Goal: Task Accomplishment & Management: Use online tool/utility

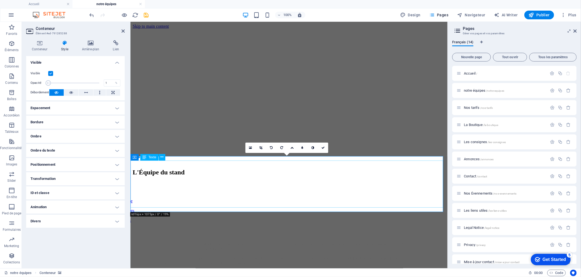
click at [233, 242] on div "Au cœur des Écoles Militaires de Draguignan, la section tir à balle 25m du CSA …" at bounding box center [288, 261] width 313 height 38
click at [163, 156] on icon at bounding box center [161, 157] width 3 height 6
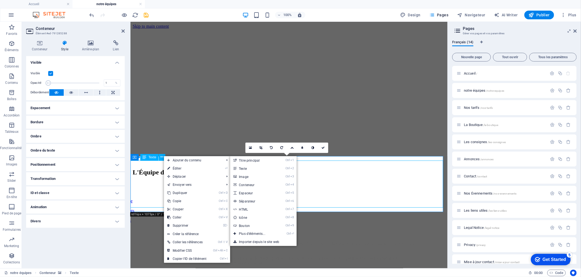
click at [358, 242] on div "Au cœur des Écoles Militaires de Draguignan, la section tir à balle 25m du CSA …" at bounding box center [288, 261] width 313 height 38
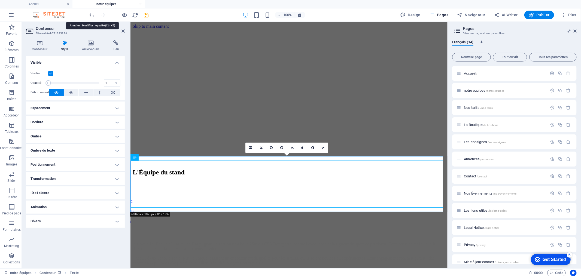
click at [90, 14] on icon "undo" at bounding box center [92, 15] width 6 height 6
type input "100"
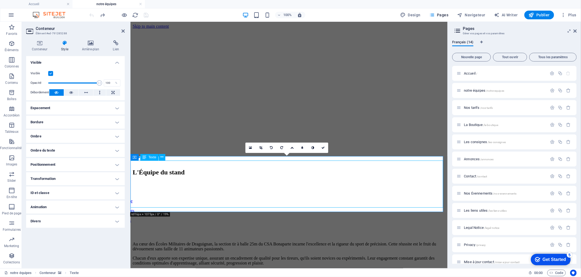
click at [144, 242] on div "Au cœur des Écoles Militaires de Draguignan, la section tir à balle 25m du CSA …" at bounding box center [288, 261] width 313 height 38
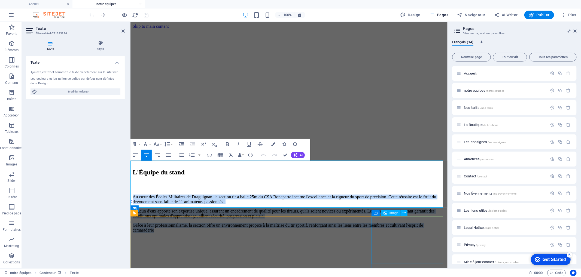
drag, startPoint x: 139, startPoint y: 163, endPoint x: 426, endPoint y: 226, distance: 293.8
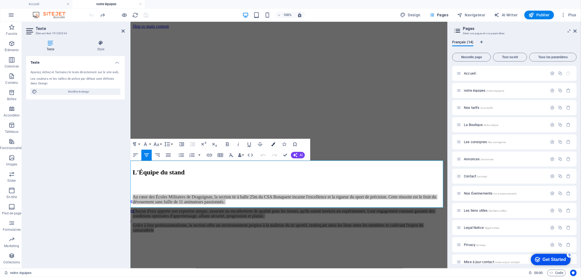
click at [273, 146] on button "Colors" at bounding box center [273, 144] width 10 height 11
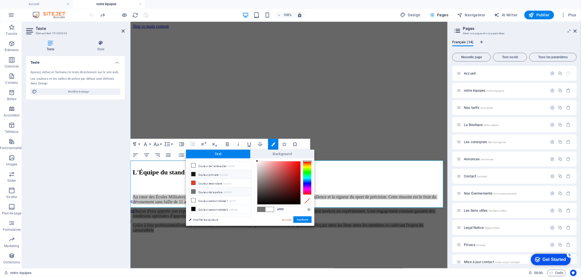
click at [209, 173] on li "Couleur primaire #161616" at bounding box center [220, 174] width 63 height 9
type input "#161616"
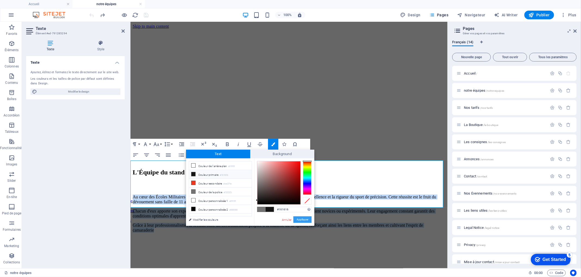
click at [308, 221] on button "Appliquer" at bounding box center [302, 220] width 18 height 7
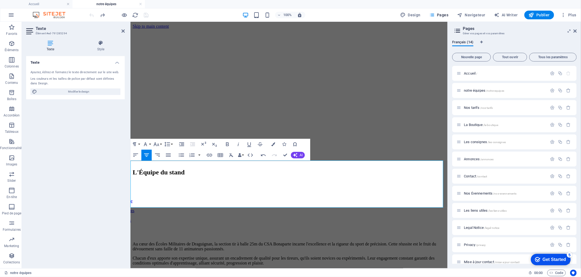
click at [165, 181] on figure at bounding box center [288, 181] width 313 height 0
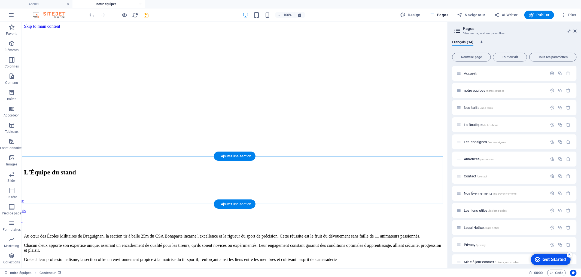
click at [73, 181] on figure at bounding box center [234, 181] width 421 height 0
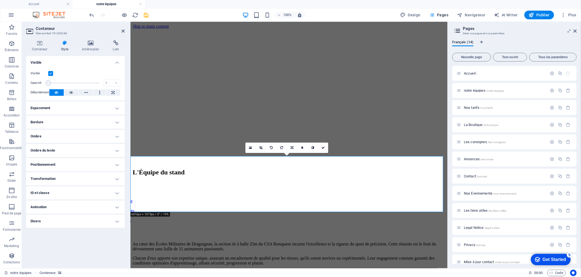
drag, startPoint x: 98, startPoint y: 81, endPoint x: 25, endPoint y: 85, distance: 72.8
click at [25, 85] on div "Conteneur Style Arrière-plan Lien Taille Hauteur Par défaut px rem % vh vw Haut…" at bounding box center [75, 152] width 107 height 233
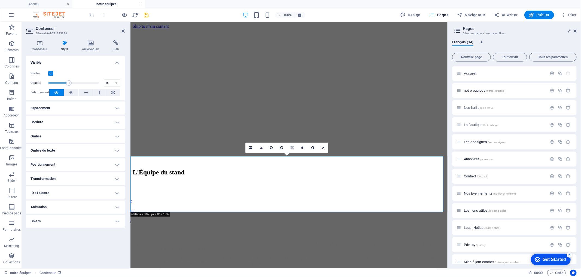
type input "46"
drag, startPoint x: 50, startPoint y: 82, endPoint x: 72, endPoint y: 83, distance: 22.1
click at [72, 83] on span at bounding box center [71, 82] width 5 height 5
click at [324, 148] on icon at bounding box center [322, 147] width 3 height 3
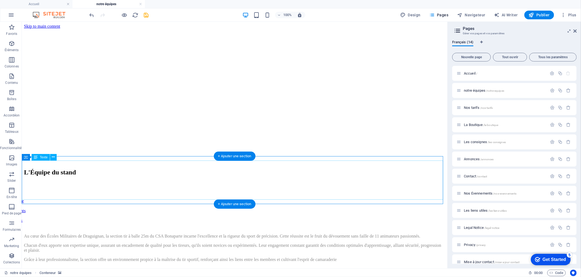
click at [270, 234] on div "Au cœur des Écoles Militaires de Draguignan, la section tir à balle 25m du CSA …" at bounding box center [234, 248] width 421 height 28
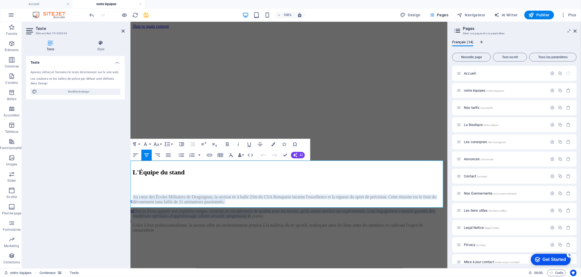
drag, startPoint x: 401, startPoint y: 188, endPoint x: 40, endPoint y: 106, distance: 370.3
click at [271, 144] on icon "button" at bounding box center [273, 144] width 4 height 4
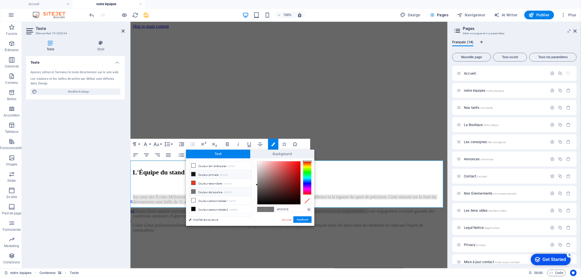
click at [216, 173] on li "Couleur primaire #161616" at bounding box center [220, 174] width 63 height 9
type input "#161616"
click at [216, 173] on li "Couleur primaire #161616" at bounding box center [220, 174] width 63 height 9
click at [302, 221] on button "Appliquer" at bounding box center [302, 220] width 18 height 7
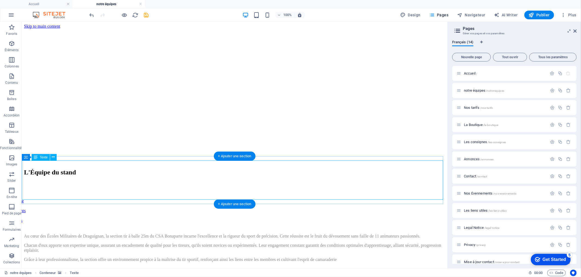
click at [68, 234] on div "Au cœur des Écoles Militaires de Draguignan, la section tir à balle 25m du CSA …" at bounding box center [234, 248] width 421 height 28
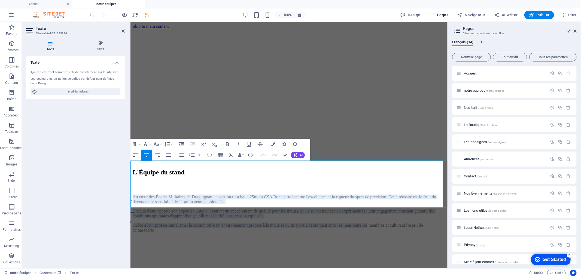
drag, startPoint x: 135, startPoint y: 164, endPoint x: 441, endPoint y: 199, distance: 307.9
click at [441, 199] on div "Au cœur des Écoles Militaires de Draguignan, la section tir à balle 25m du CSA …" at bounding box center [288, 213] width 313 height 38
click at [167, 194] on p "Au cœur des Écoles Militaires de Draguignan, la section tir à balle 25m du CSA …" at bounding box center [288, 199] width 313 height 10
drag, startPoint x: 139, startPoint y: 165, endPoint x: 440, endPoint y: 205, distance: 304.2
click at [440, 205] on div "Au cœur des Écoles Militaires de Draguignan, la section tir à balle 25m du CSA …" at bounding box center [288, 213] width 313 height 38
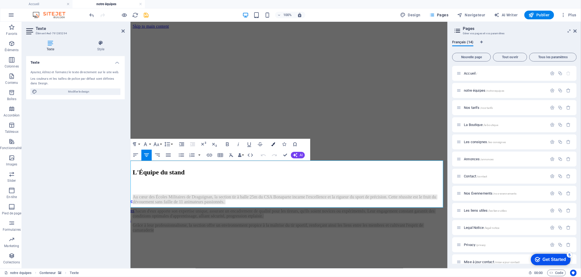
click at [272, 145] on icon "button" at bounding box center [273, 144] width 4 height 4
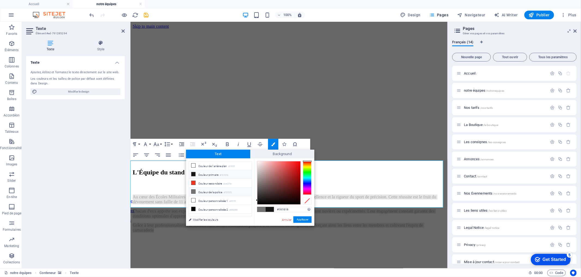
click at [213, 174] on li "Couleur primaire #161616" at bounding box center [220, 174] width 63 height 9
click at [306, 220] on button "Appliquer" at bounding box center [302, 220] width 18 height 7
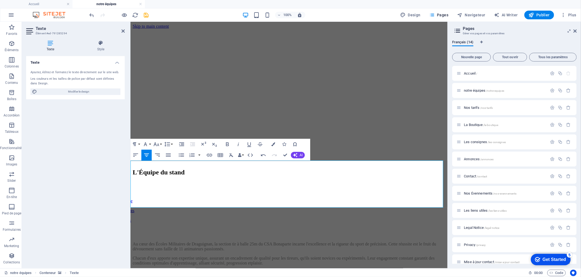
click at [396, 29] on figure at bounding box center [288, 29] width 313 height 0
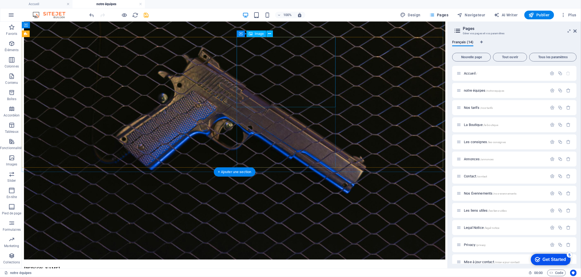
scroll to position [426, 0]
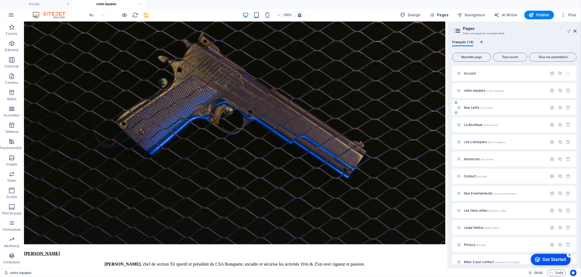
click at [467, 108] on span "Nos tarifs /nos-tarifs" at bounding box center [478, 108] width 29 height 4
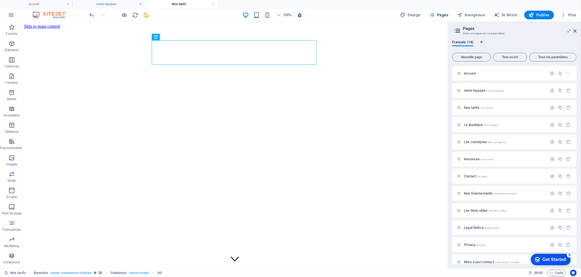
scroll to position [0, 0]
click at [576, 30] on icon at bounding box center [574, 31] width 3 height 4
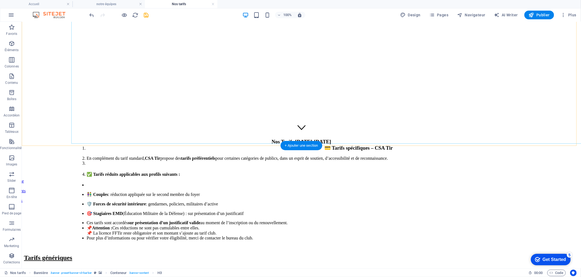
scroll to position [151, 0]
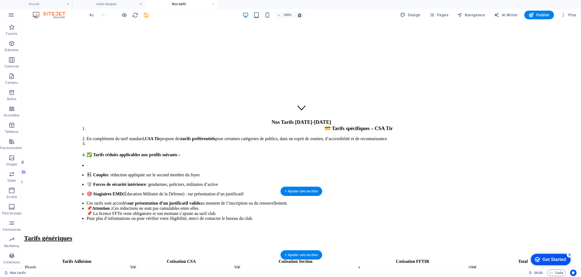
click at [75, 245] on figure at bounding box center [301, 245] width 555 height 0
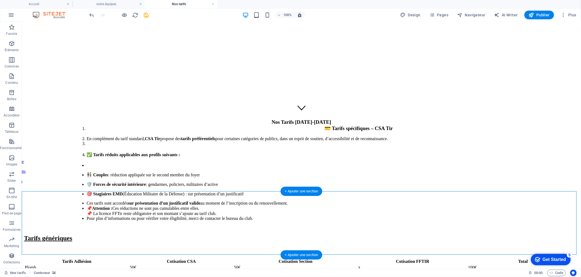
click at [75, 245] on figure at bounding box center [301, 245] width 555 height 0
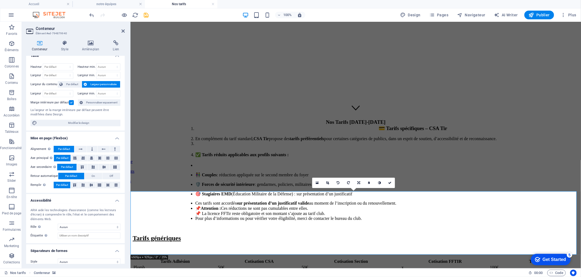
scroll to position [12, 0]
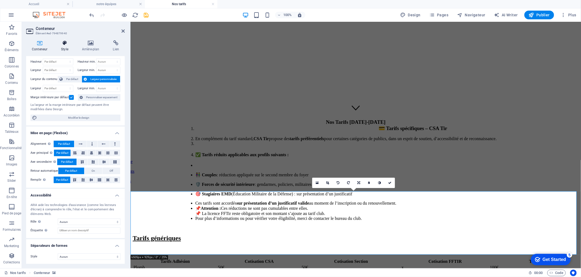
click at [66, 46] on h4 "Style" at bounding box center [65, 45] width 21 height 11
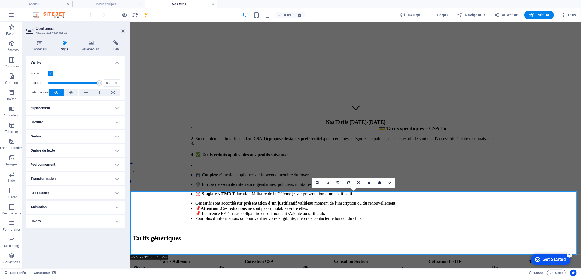
click at [76, 176] on h4 "Transformation" at bounding box center [75, 178] width 99 height 13
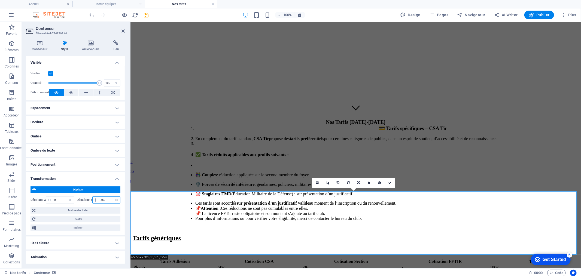
click at [102, 199] on input "-550" at bounding box center [109, 200] width 22 height 7
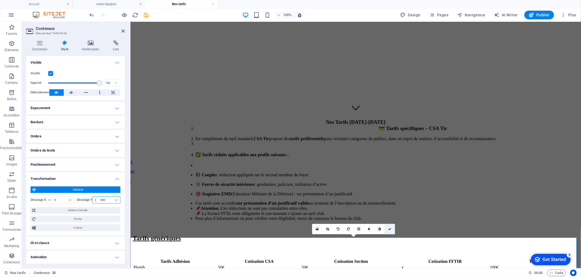
type input "-380"
click at [389, 229] on icon at bounding box center [389, 229] width 3 height 3
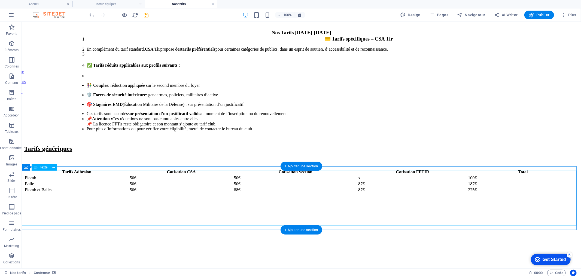
scroll to position [242, 0]
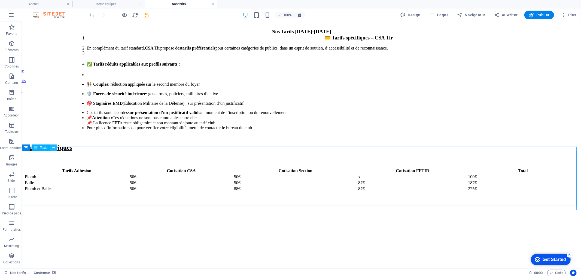
click at [53, 147] on icon at bounding box center [53, 148] width 3 height 6
click at [195, 200] on figure at bounding box center [301, 200] width 555 height 0
select select "px"
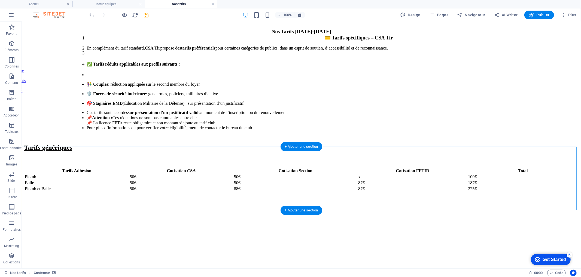
select select "px"
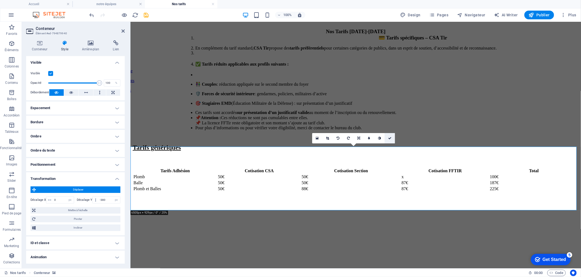
click at [392, 139] on link at bounding box center [390, 138] width 10 height 10
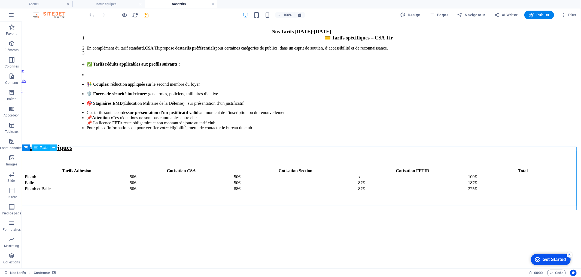
click at [53, 148] on icon at bounding box center [53, 148] width 3 height 6
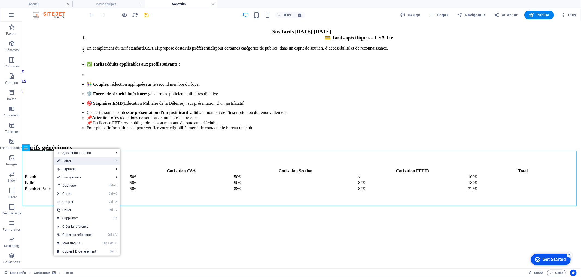
click at [78, 164] on link "⏎ Éditer" at bounding box center [77, 161] width 46 height 8
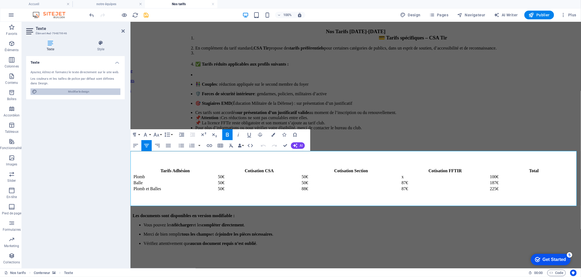
click at [91, 90] on span "Modifier le design" at bounding box center [79, 92] width 80 height 7
select select "ease-in-out"
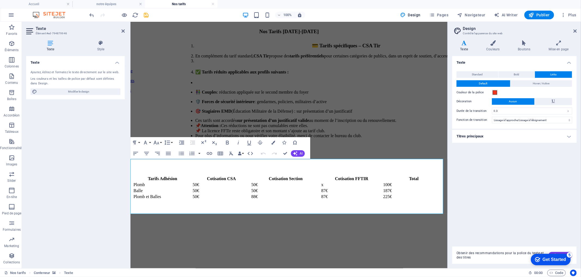
click at [104, 48] on h4 "Style" at bounding box center [101, 45] width 48 height 11
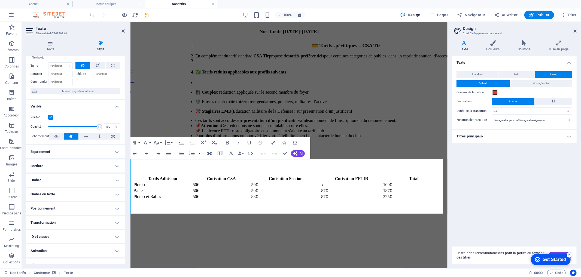
scroll to position [26, 0]
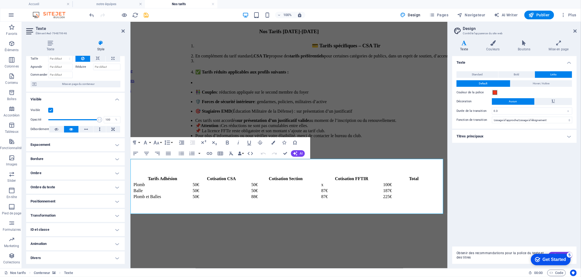
click at [66, 216] on h4 "Transformation" at bounding box center [75, 215] width 99 height 13
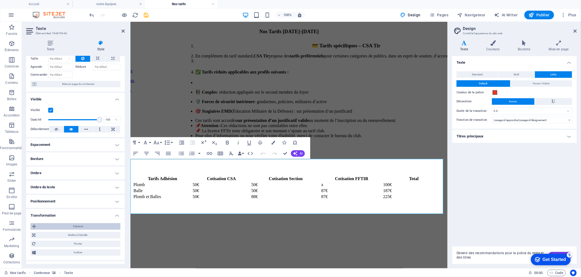
click at [89, 228] on span "Déplacer" at bounding box center [78, 226] width 81 height 7
click at [103, 236] on input "0" at bounding box center [109, 237] width 22 height 7
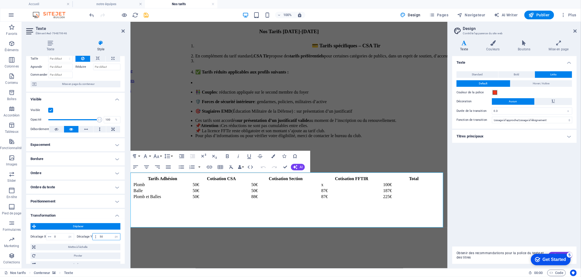
type input "5"
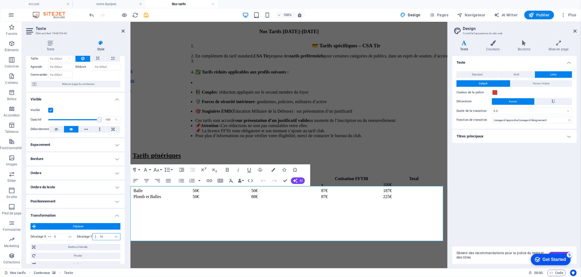
type input "1"
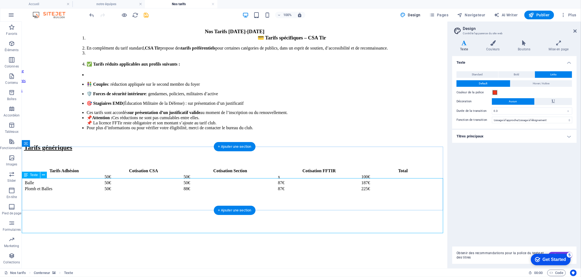
select select "px"
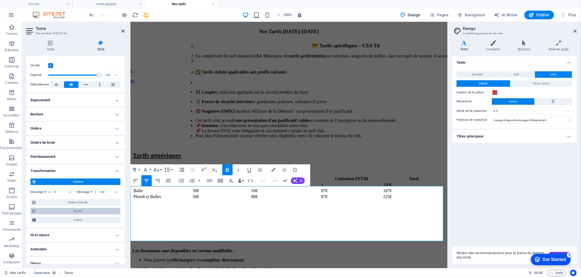
scroll to position [76, 0]
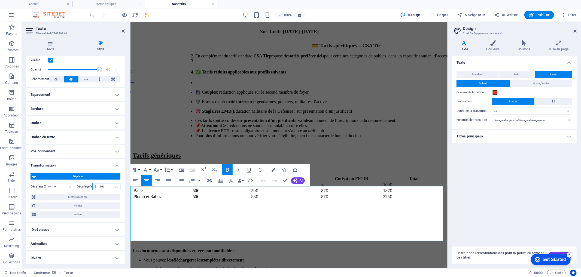
drag, startPoint x: 105, startPoint y: 187, endPoint x: 85, endPoint y: 186, distance: 19.6
click at [85, 186] on div "Décalage Y 100 px rem % em vh vw" at bounding box center [99, 186] width 44 height 7
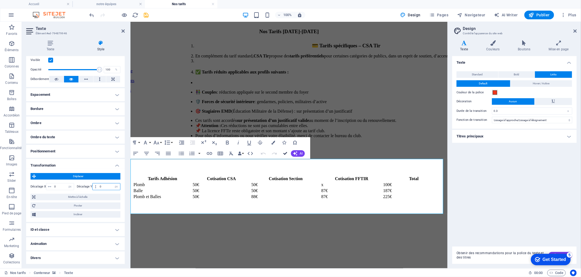
type input "0"
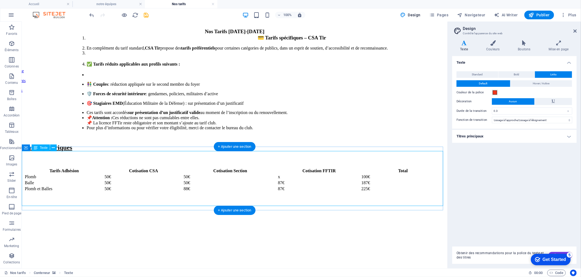
select select "px"
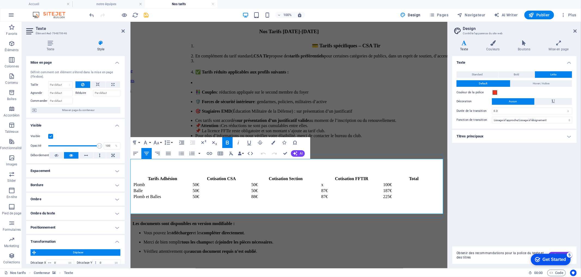
click at [311, 240] on li "Merci de bien remplir tous les champs et de joindre les pièces nécessaires ." at bounding box center [294, 242] width 302 height 5
click at [370, 253] on figure at bounding box center [288, 253] width 313 height 0
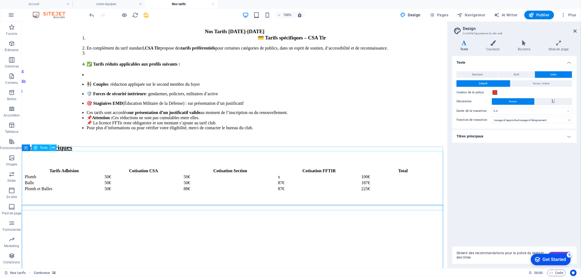
click at [52, 148] on button at bounding box center [53, 148] width 7 height 7
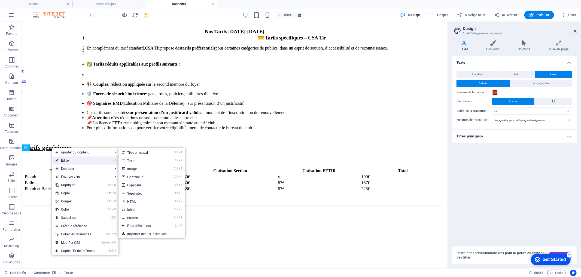
click at [61, 163] on link "⏎ Éditer" at bounding box center [75, 161] width 46 height 8
select select "px"
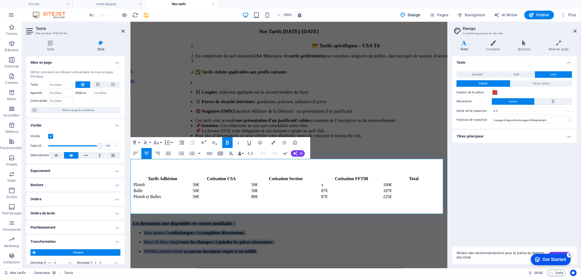
drag, startPoint x: 209, startPoint y: 163, endPoint x: 403, endPoint y: 211, distance: 200.1
click at [403, 221] on div "Les documents sont disponibles en version modifiable : Vous pouvez les téléchar…" at bounding box center [288, 237] width 313 height 33
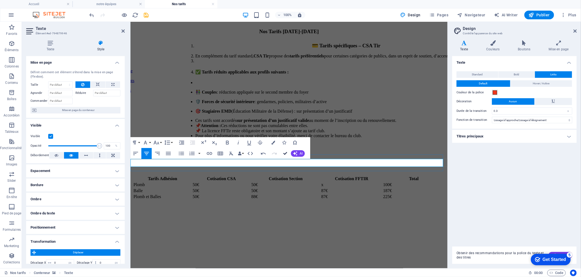
scroll to position [234, 0]
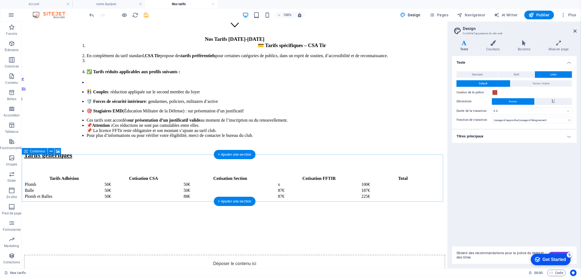
click at [45, 255] on div "Déposer le contenu ici ou Ajouter les éléments Coller le presse-papiers" at bounding box center [234, 274] width 421 height 39
click at [51, 152] on icon at bounding box center [51, 152] width 3 height 6
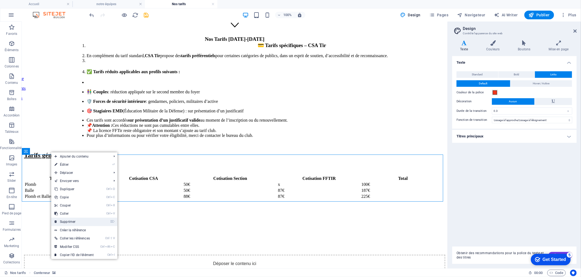
click at [77, 220] on link "⌦ Supprimer" at bounding box center [74, 222] width 46 height 8
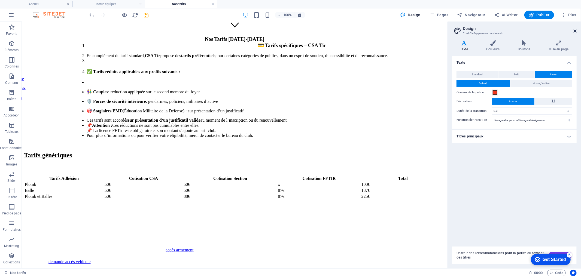
click at [576, 30] on icon at bounding box center [574, 31] width 3 height 4
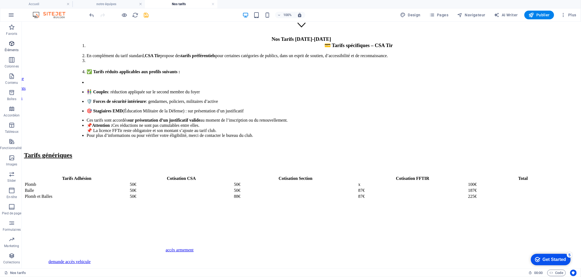
click at [12, 43] on icon "button" at bounding box center [11, 43] width 7 height 7
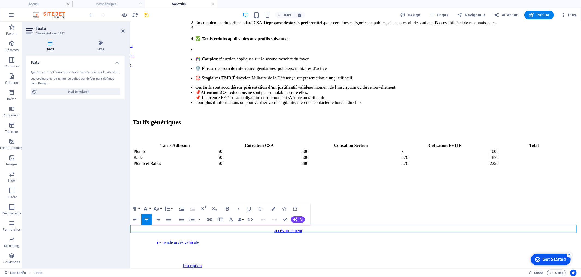
scroll to position [296, 0]
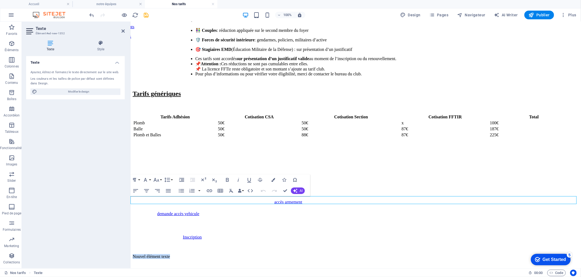
click at [240, 254] on p "Nouvel élément texte" at bounding box center [355, 256] width 446 height 5
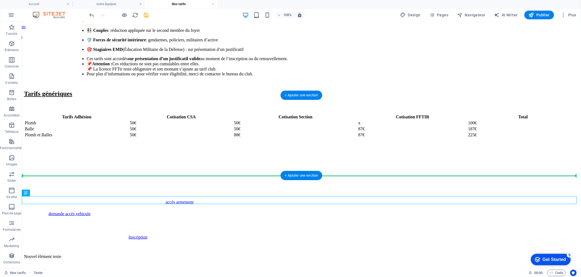
drag, startPoint x: 55, startPoint y: 214, endPoint x: 44, endPoint y: 164, distance: 51.4
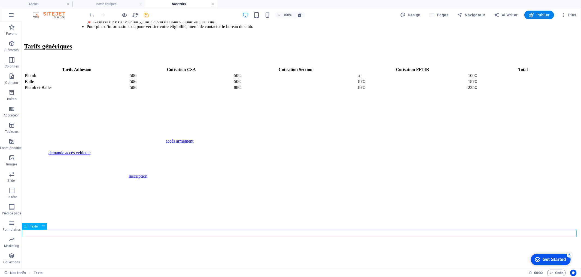
scroll to position [345, 0]
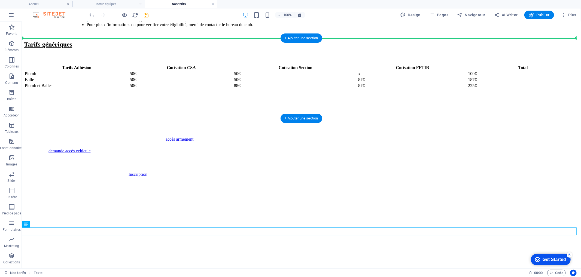
drag, startPoint x: 52, startPoint y: 249, endPoint x: 296, endPoint y: 75, distance: 299.3
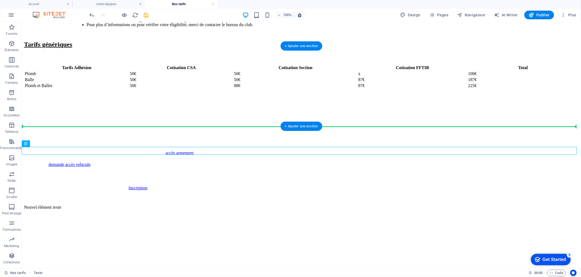
drag, startPoint x: 56, startPoint y: 167, endPoint x: 109, endPoint y: 87, distance: 96.2
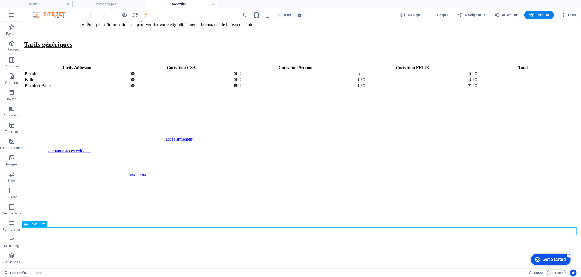
scroll to position [351, 0]
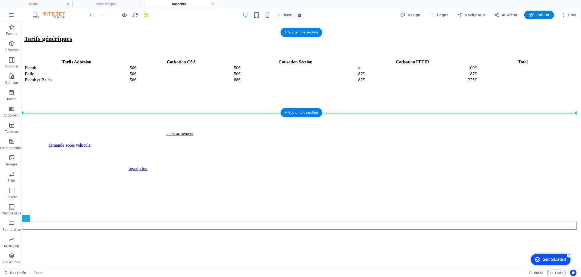
drag, startPoint x: 52, startPoint y: 246, endPoint x: 91, endPoint y: 97, distance: 153.5
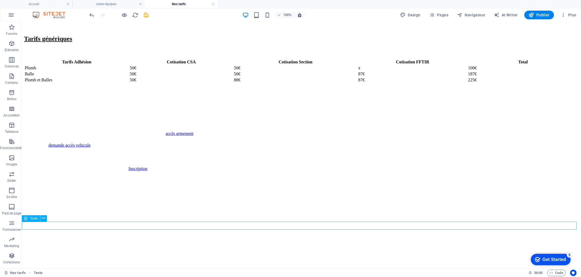
scroll to position [355, 0]
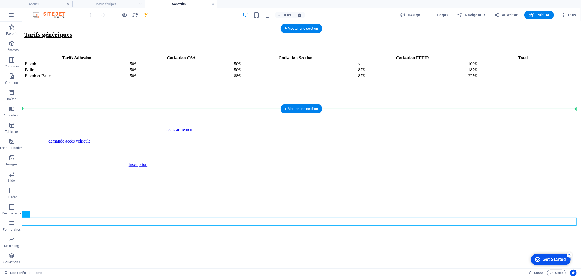
drag, startPoint x: 51, startPoint y: 242, endPoint x: 70, endPoint y: 107, distance: 136.7
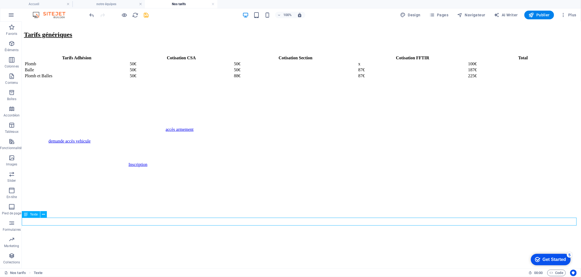
scroll to position [356, 0]
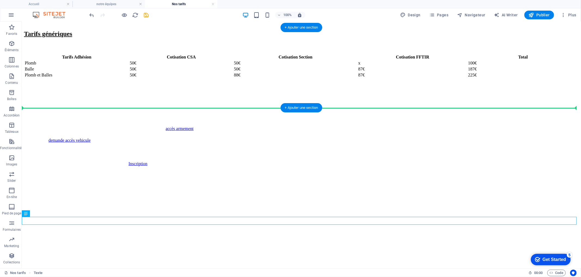
drag, startPoint x: 46, startPoint y: 236, endPoint x: 108, endPoint y: 105, distance: 144.6
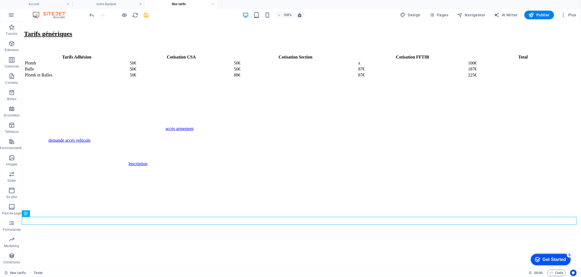
drag, startPoint x: 296, startPoint y: 222, endPoint x: 304, endPoint y: 112, distance: 109.5
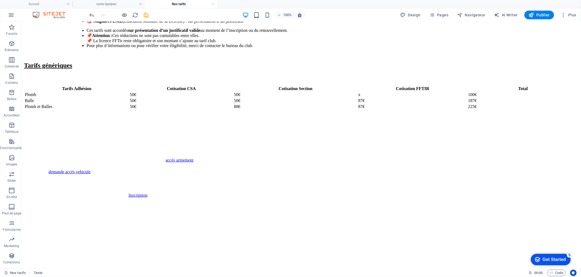
scroll to position [318, 0]
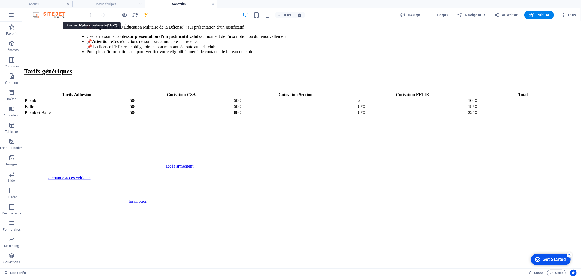
click at [93, 16] on icon "undo" at bounding box center [92, 15] width 6 height 6
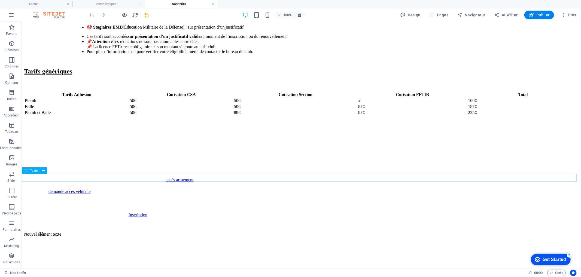
click at [283, 232] on div "Nouvel élément texte" at bounding box center [301, 234] width 555 height 5
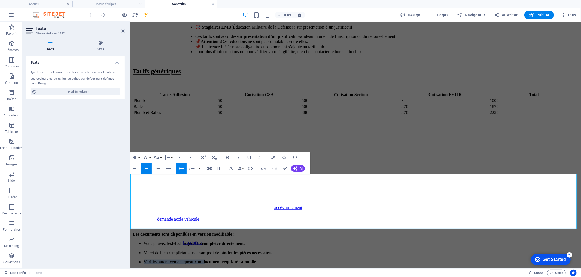
drag, startPoint x: 365, startPoint y: 221, endPoint x: 276, endPoint y: 186, distance: 95.5
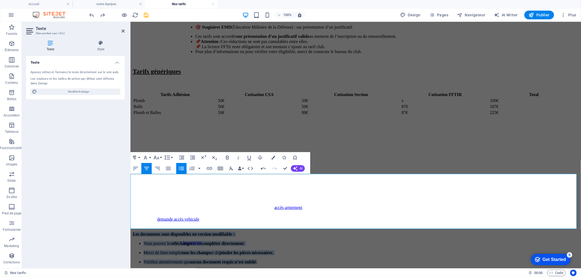
drag, startPoint x: 525, startPoint y: 223, endPoint x: 165, endPoint y: 66, distance: 393.5
click at [271, 155] on button "Colors" at bounding box center [273, 157] width 10 height 11
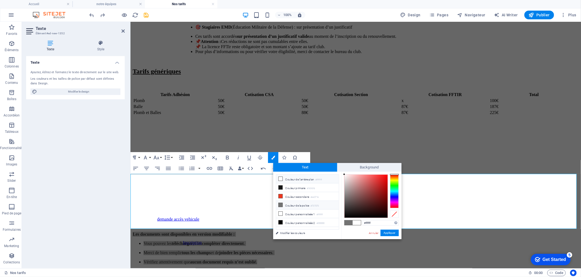
click at [285, 181] on li "Couleur de l'arrière-plan #ffffff" at bounding box center [307, 179] width 63 height 9
click at [387, 233] on button "Appliquer" at bounding box center [390, 233] width 18 height 7
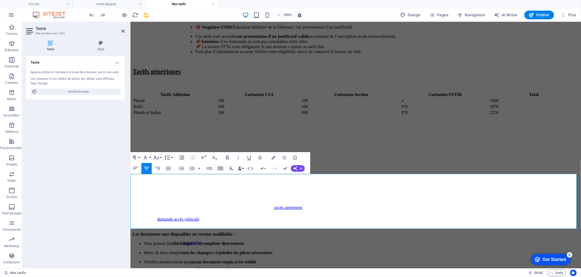
click at [289, 260] on li "Vérifiez attentivement que aucun document requis n’est oublié .​" at bounding box center [360, 262] width 435 height 5
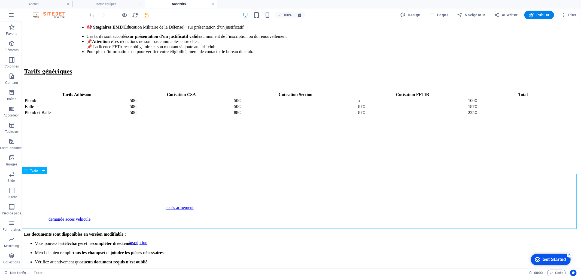
click at [26, 171] on icon at bounding box center [26, 171] width 4 height 7
select select "px"
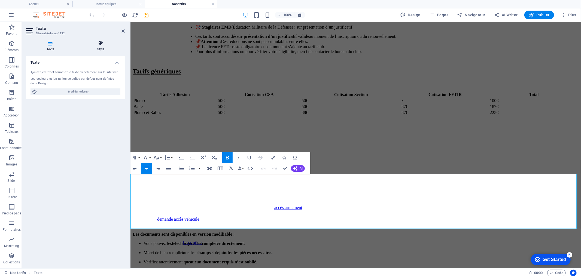
click at [97, 50] on h4 "Style" at bounding box center [101, 45] width 48 height 11
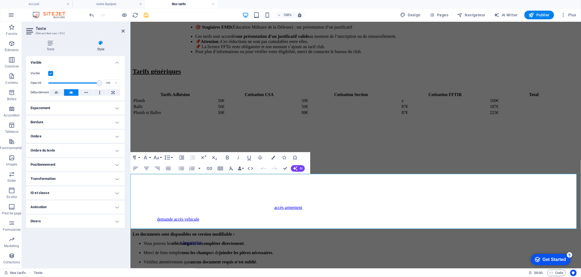
click at [59, 176] on h4 "Transformation" at bounding box center [75, 178] width 99 height 13
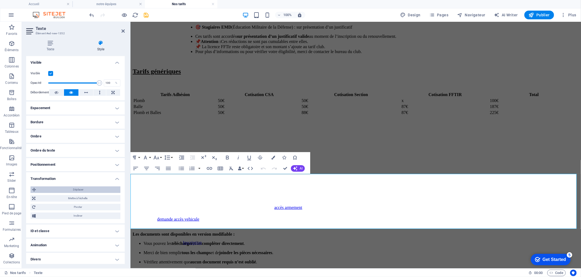
click at [81, 190] on span "Déplacer" at bounding box center [78, 190] width 81 height 7
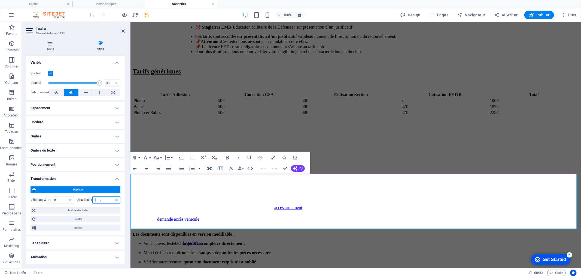
drag, startPoint x: 109, startPoint y: 200, endPoint x: 95, endPoint y: 201, distance: 14.5
click at [95, 201] on div "0 px rem % em vh vw" at bounding box center [106, 200] width 28 height 7
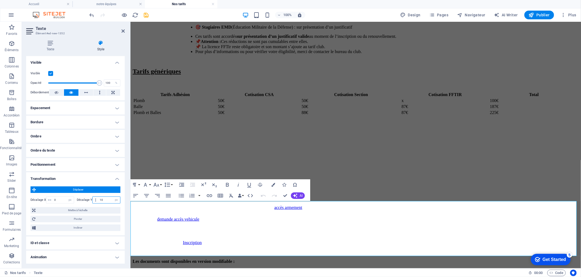
type input "1"
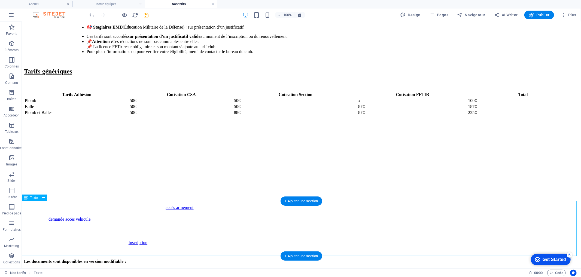
click at [191, 259] on div "Les documents sont disponibles en version modifiable : Vous pouvez les téléchar…" at bounding box center [301, 275] width 555 height 33
drag, startPoint x: 191, startPoint y: 236, endPoint x: 83, endPoint y: 236, distance: 108.9
click at [191, 259] on div "Les documents sont disponibles en version modifiable : Vous pouvez les téléchar…" at bounding box center [301, 275] width 555 height 33
select select "px"
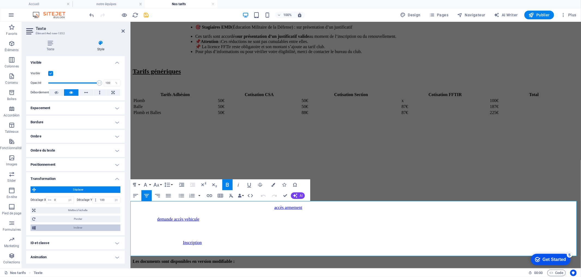
scroll to position [13, 0]
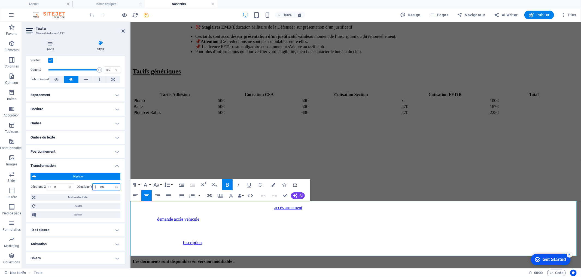
click at [100, 186] on input "100" at bounding box center [109, 187] width 22 height 7
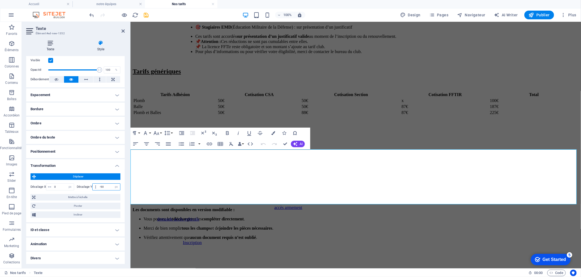
type input "-90"
click at [52, 42] on icon at bounding box center [50, 42] width 48 height 5
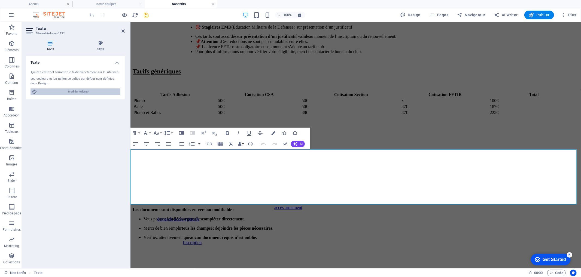
click at [67, 90] on span "Modifier le design" at bounding box center [79, 92] width 80 height 7
select select "ease-in-out"
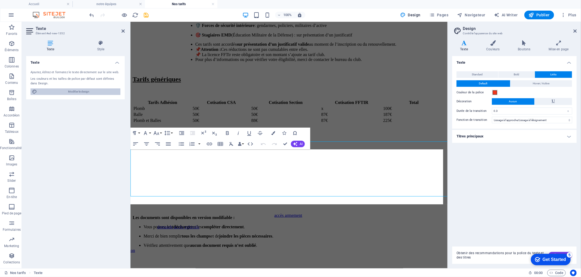
scroll to position [326, 0]
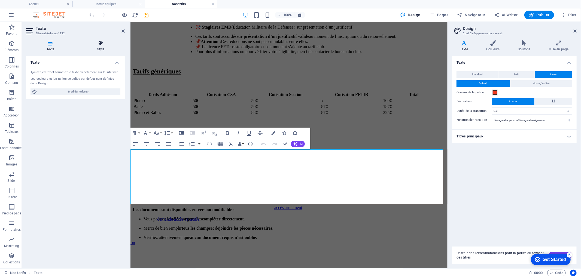
click at [100, 48] on h4 "Style" at bounding box center [101, 45] width 48 height 11
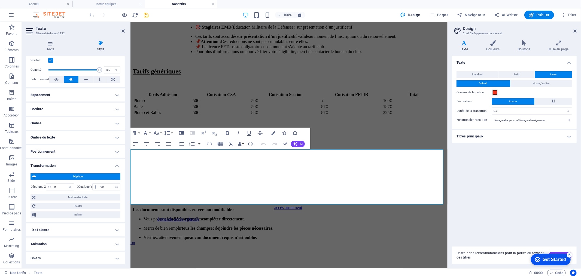
click at [66, 226] on h4 "ID et classe" at bounding box center [75, 230] width 99 height 13
click at [124, 31] on icon at bounding box center [122, 31] width 3 height 4
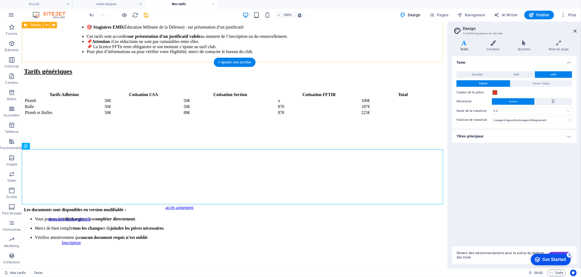
scroll to position [318, 0]
click at [25, 147] on icon at bounding box center [26, 146] width 4 height 7
select select "px"
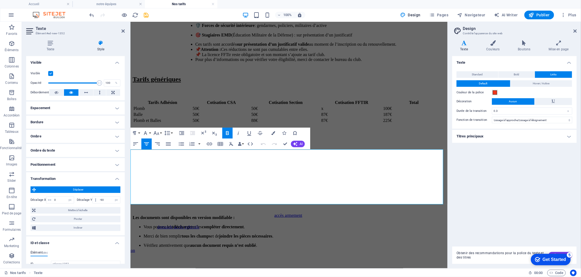
scroll to position [326, 0]
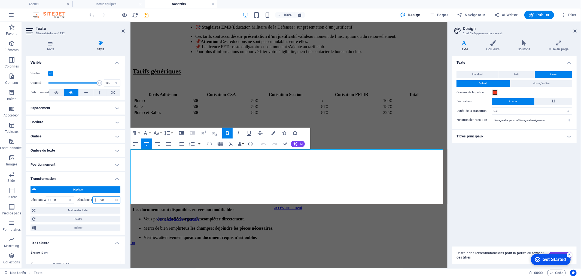
click at [102, 199] on input "-90" at bounding box center [109, 200] width 22 height 7
type input "-9"
click at [113, 50] on h4 "Style" at bounding box center [101, 45] width 48 height 11
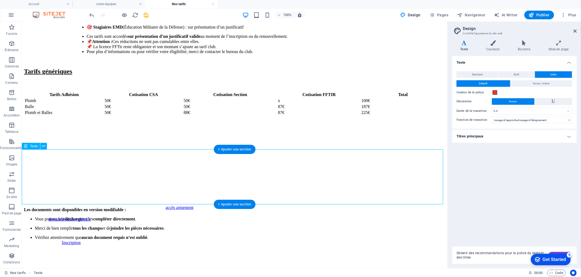
click at [261, 207] on div "Les documents sont disponibles en version modifiable : Vous pouvez les téléchar…" at bounding box center [234, 223] width 421 height 33
select select "px"
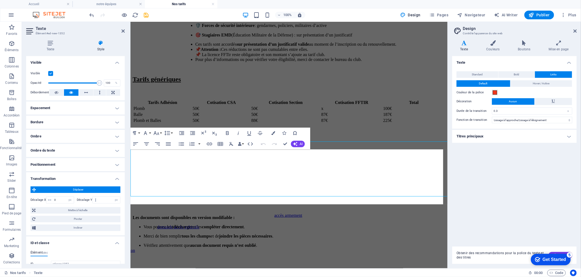
scroll to position [326, 0]
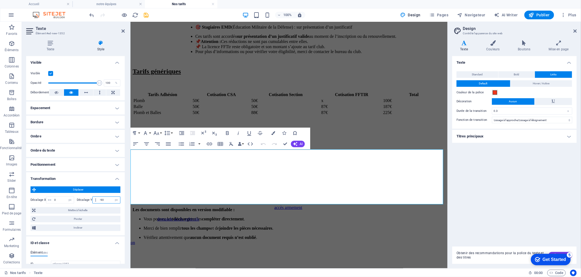
drag, startPoint x: 103, startPoint y: 199, endPoint x: 90, endPoint y: 199, distance: 13.1
click at [90, 199] on div "Décalage Y -90 px rem % em vh vw" at bounding box center [99, 200] width 44 height 7
type input "0"
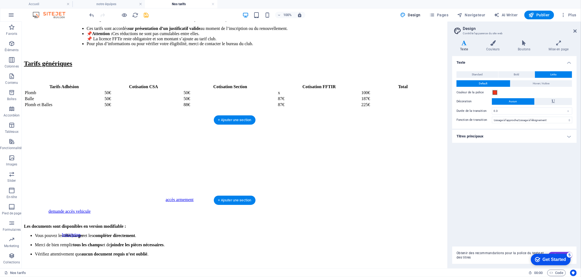
scroll to position [318, 0]
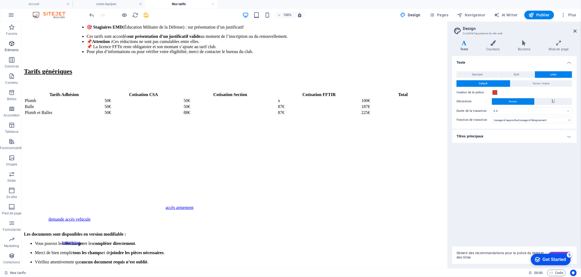
click at [15, 44] on span "Éléments" at bounding box center [11, 46] width 23 height 13
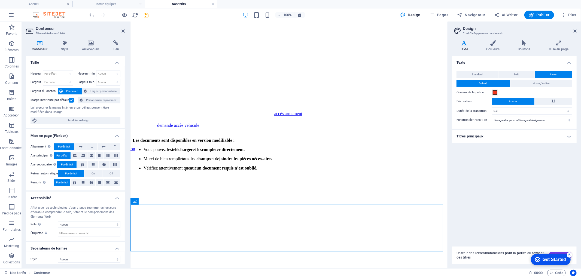
scroll to position [412, 0]
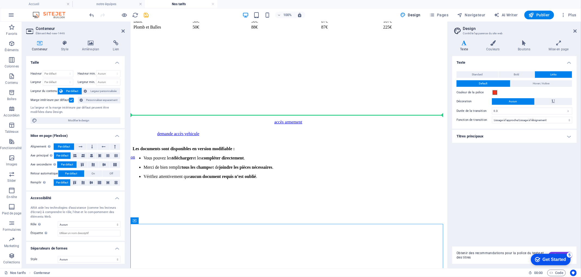
drag, startPoint x: 269, startPoint y: 170, endPoint x: 244, endPoint y: 83, distance: 91.0
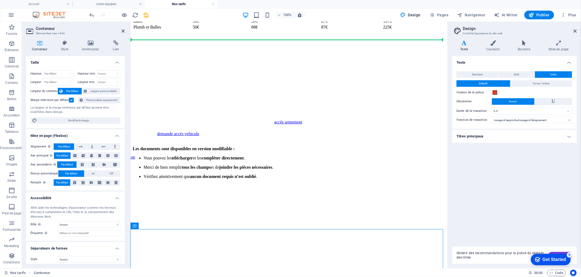
scroll to position [351, 0]
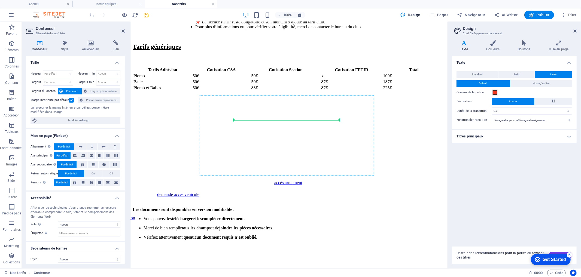
drag, startPoint x: 280, startPoint y: 243, endPoint x: 249, endPoint y: 116, distance: 131.0
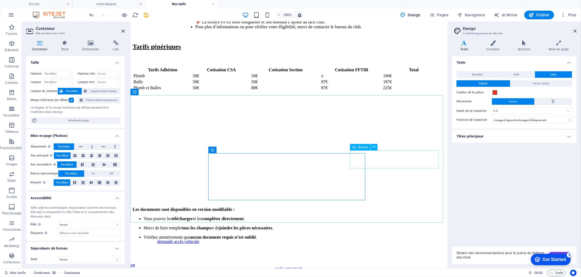
click at [401, 266] on div "accès armement" at bounding box center [430, 268] width 313 height 5
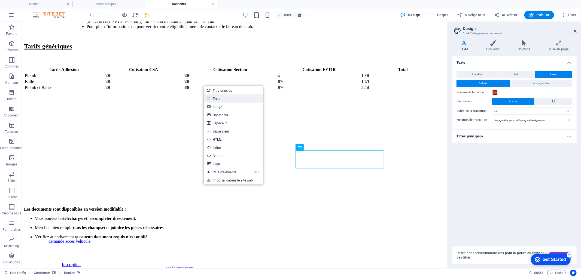
click at [224, 100] on link "Texte" at bounding box center [233, 99] width 59 height 8
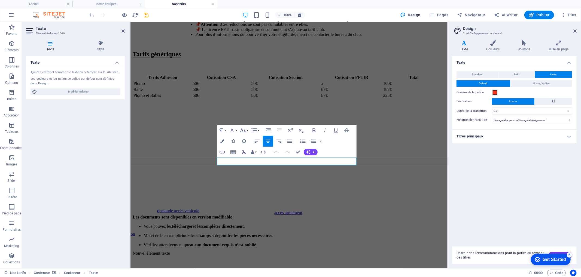
scroll to position [351, 0]
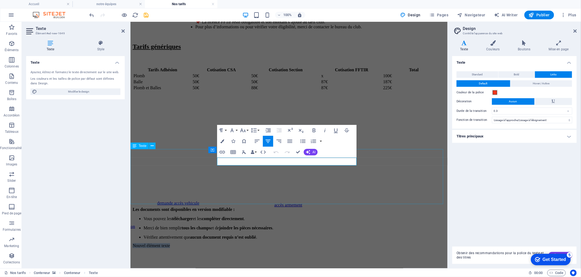
click at [262, 207] on div "Les documents sont disponibles en version modifiable : Vous pouvez les téléchar…" at bounding box center [288, 223] width 313 height 33
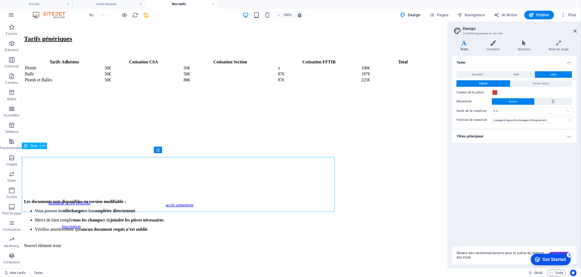
scroll to position [343, 0]
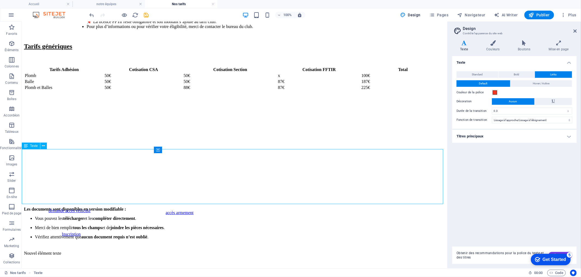
drag, startPoint x: 320, startPoint y: 199, endPoint x: 198, endPoint y: 193, distance: 122.5
click at [190, 207] on div "Les documents sont disponibles en version modifiable : Vous pouvez les téléchar…" at bounding box center [234, 223] width 421 height 33
click at [293, 207] on div "Les documents sont disponibles en version modifiable : Vous pouvez les téléchar…" at bounding box center [234, 223] width 421 height 33
click at [313, 207] on div "Les documents sont disponibles en version modifiable : Vous pouvez les téléchar…" at bounding box center [234, 223] width 421 height 33
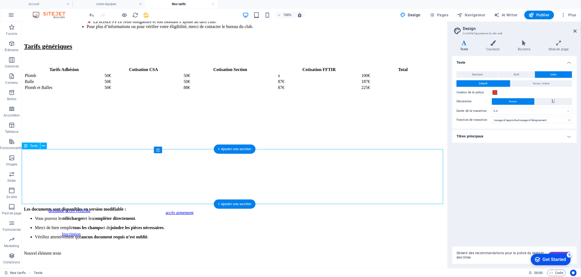
scroll to position [351, 0]
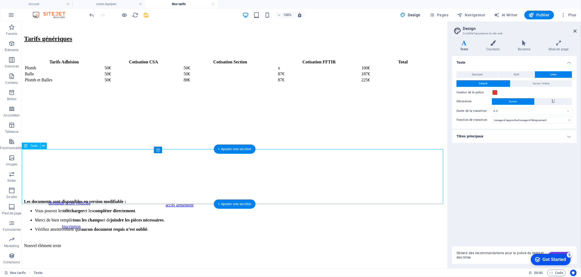
select select "px"
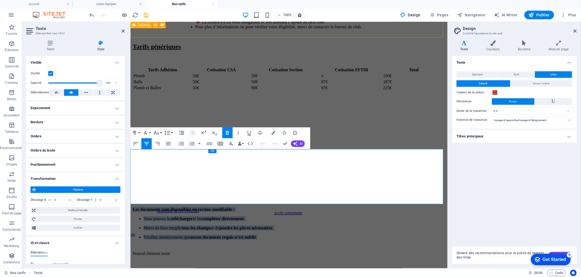
drag, startPoint x: 372, startPoint y: 200, endPoint x: 155, endPoint y: 32, distance: 273.7
click at [212, 235] on p "Vérifiez attentivement que aucun document requis n’est oublié ." at bounding box center [294, 237] width 302 height 5
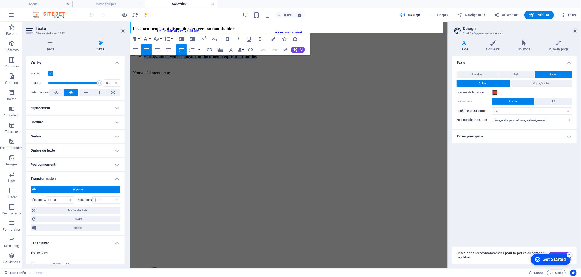
scroll to position [549, 0]
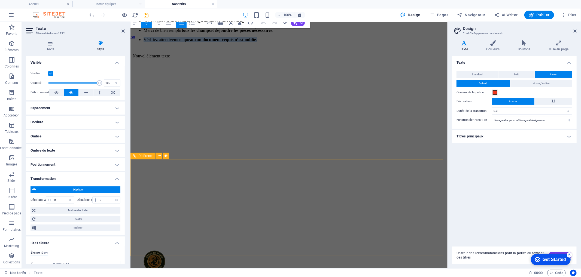
drag, startPoint x: 216, startPoint y: 199, endPoint x: 409, endPoint y: 232, distance: 195.8
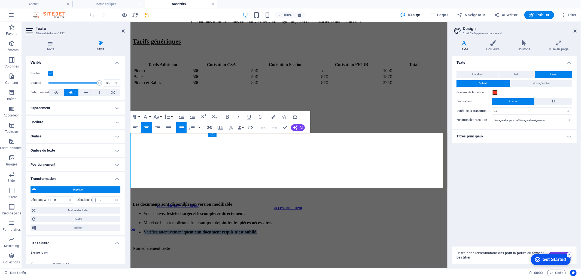
scroll to position [367, 0]
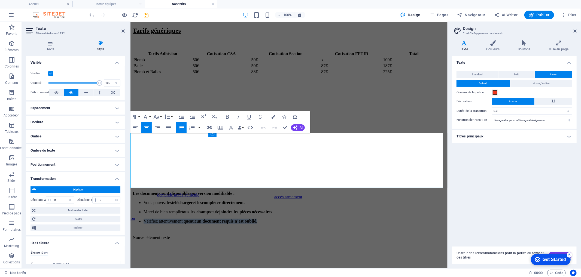
click at [100, 195] on div "Décalage X 0 px rem % em vh vw Décalage Y 0 px rem % em vh vw" at bounding box center [76, 200] width 90 height 10
click at [105, 201] on input "0" at bounding box center [109, 200] width 22 height 7
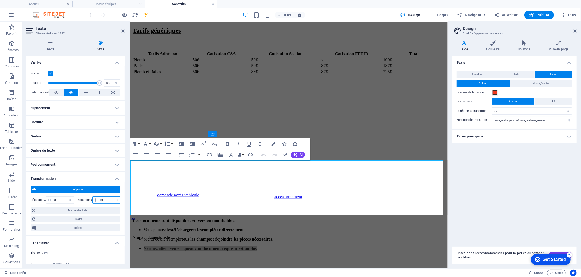
type input "1"
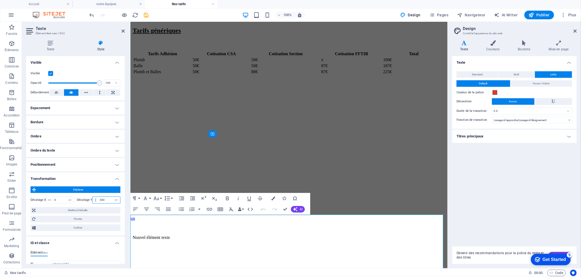
type input "300"
click at [259, 119] on figure at bounding box center [288, 119] width 313 height 0
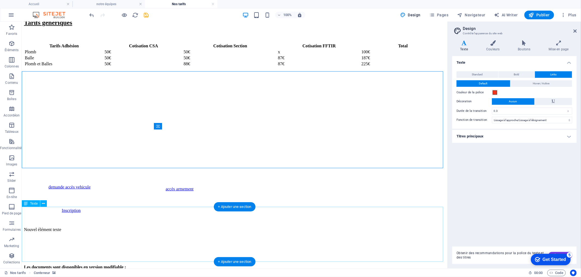
click at [196, 265] on div "Les documents sont disponibles en version modifiable : Vous pouvez les téléchar…" at bounding box center [234, 281] width 421 height 33
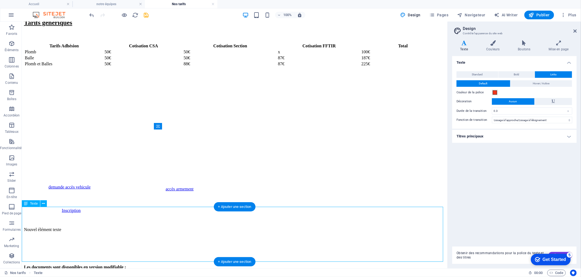
click at [196, 265] on div "Les documents sont disponibles en version modifiable : Vous pouvez les téléchar…" at bounding box center [234, 281] width 421 height 33
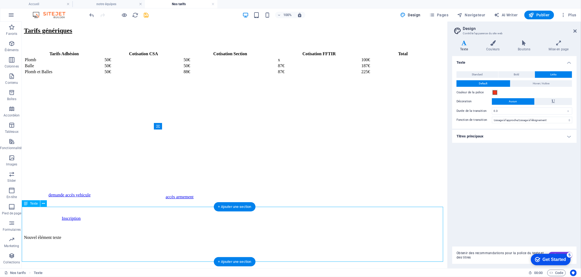
scroll to position [375, 0]
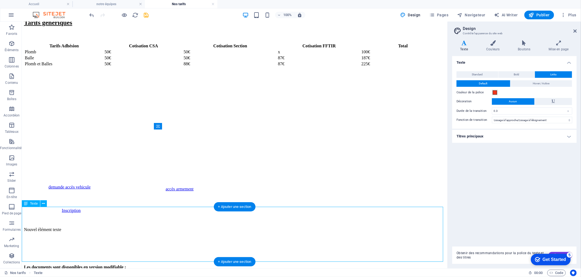
click at [88, 274] on li "Vous pouvez les télécharger et les compléter directement ." at bounding box center [240, 276] width 410 height 5
select select "px"
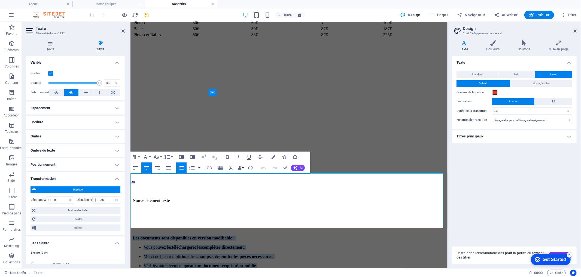
scroll to position [409, 0]
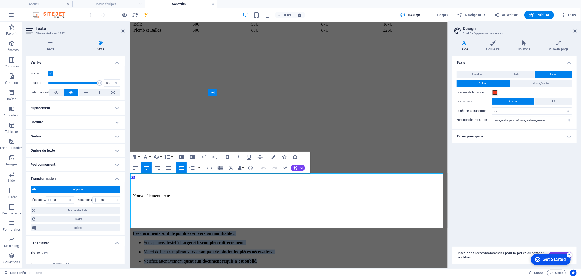
drag, startPoint x: 223, startPoint y: 210, endPoint x: 381, endPoint y: 226, distance: 159.4
click at [381, 231] on div "Les documents sont disponibles en version modifiable : Vous pouvez les téléchar…" at bounding box center [288, 247] width 313 height 33
copy div "Les documents sont disponibles en version modifiable : Vous pouvez les téléchar…"
click at [293, 193] on div "Nouvel élément texte" at bounding box center [288, 195] width 313 height 5
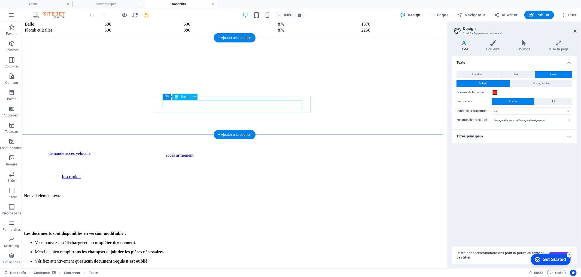
click at [273, 193] on div "Nouvel élément texte" at bounding box center [234, 195] width 421 height 5
click at [256, 193] on div "Nouvel élément texte" at bounding box center [234, 195] width 421 height 5
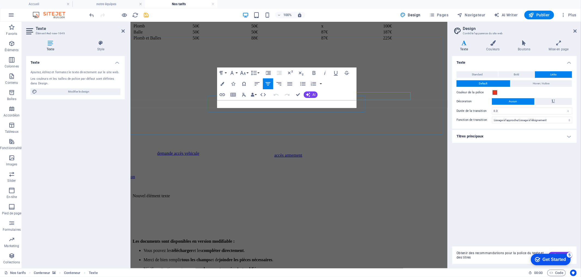
scroll to position [409, 0]
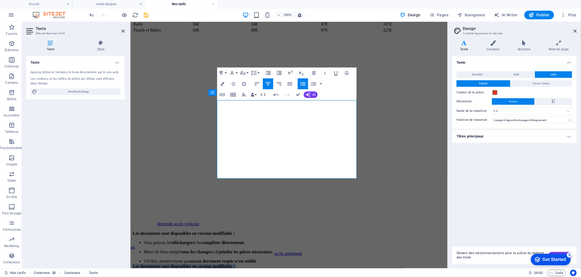
drag, startPoint x: 223, startPoint y: 104, endPoint x: 349, endPoint y: 190, distance: 152.2
click at [349, 190] on div "Inscription certificat [DATE]-[DATE] demande accès vehicule Les documents sont …" at bounding box center [288, 191] width 313 height 229
click at [222, 82] on icon "button" at bounding box center [222, 84] width 4 height 4
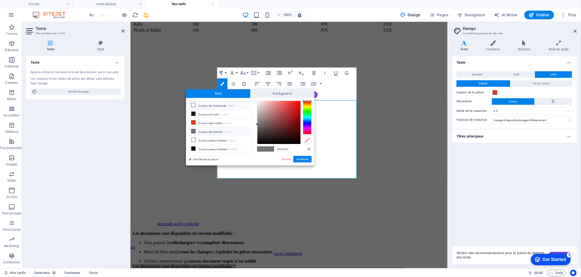
click at [211, 104] on li "Couleur de l'arrière-plan #ffffff" at bounding box center [220, 105] width 63 height 9
type input "#ffffff"
click at [211, 104] on li "Couleur de l'arrière-plan #ffffff" at bounding box center [220, 105] width 63 height 9
click at [206, 105] on li "Couleur de l'arrière-plan #ffffff" at bounding box center [220, 105] width 63 height 9
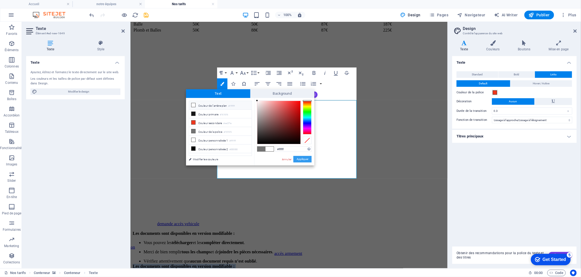
click at [302, 160] on button "Appliquer" at bounding box center [302, 159] width 18 height 7
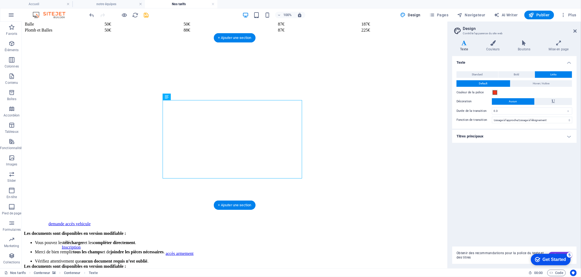
scroll to position [401, 0]
click at [343, 251] on div "accès armement" at bounding box center [375, 253] width 421 height 5
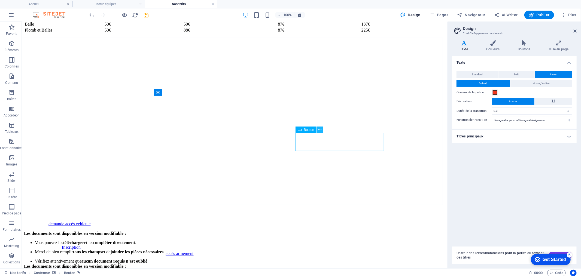
click at [322, 130] on button at bounding box center [319, 130] width 7 height 7
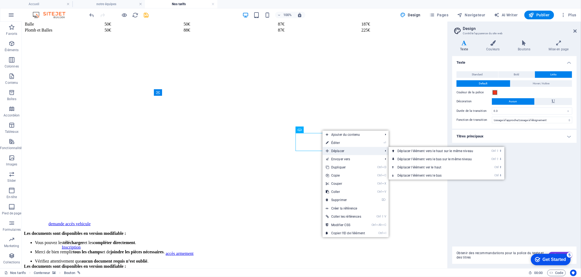
click at [346, 150] on span "Déplacer" at bounding box center [351, 151] width 58 height 8
click at [357, 144] on link "⏎ Éditer" at bounding box center [345, 143] width 46 height 8
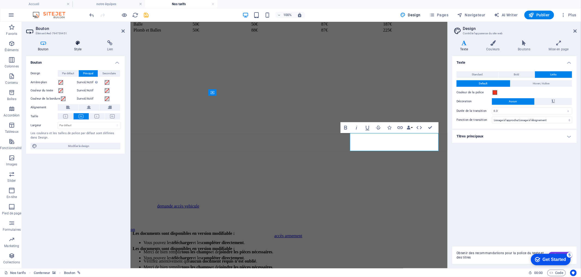
click at [77, 46] on h4 "Style" at bounding box center [78, 45] width 33 height 11
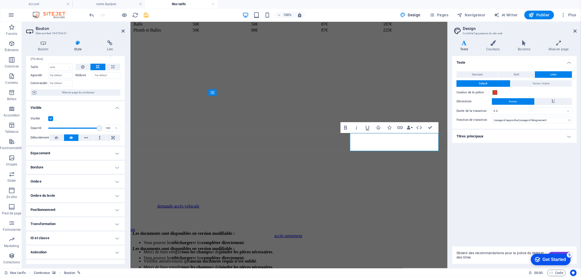
scroll to position [26, 0]
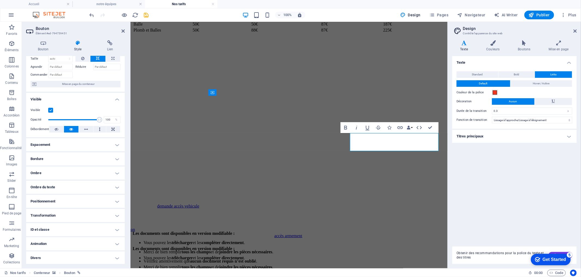
click at [72, 199] on h4 "Positionnement" at bounding box center [75, 201] width 99 height 13
click at [83, 235] on h4 "Transformation" at bounding box center [75, 234] width 99 height 13
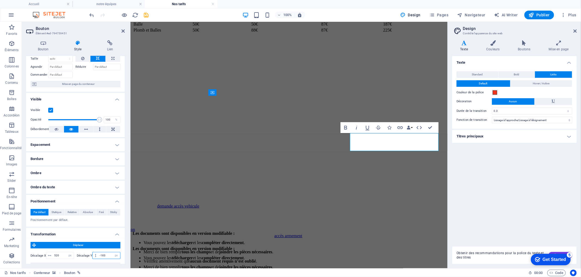
click at [102, 256] on input "-183" at bounding box center [109, 255] width 22 height 7
type input "-1"
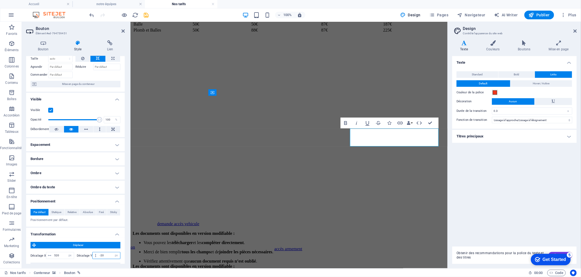
type input "-2"
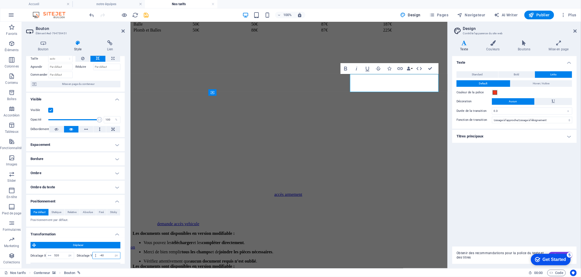
type input "-4"
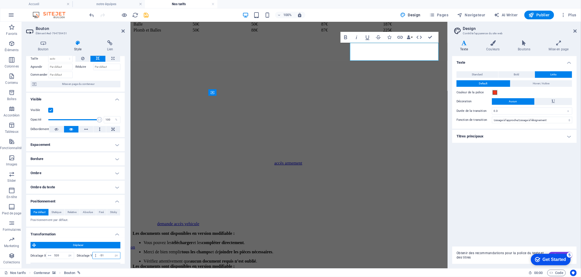
type input "-510"
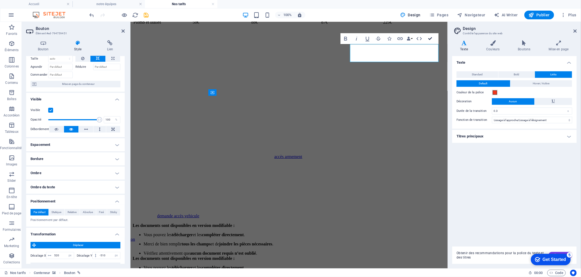
scroll to position [401, 0]
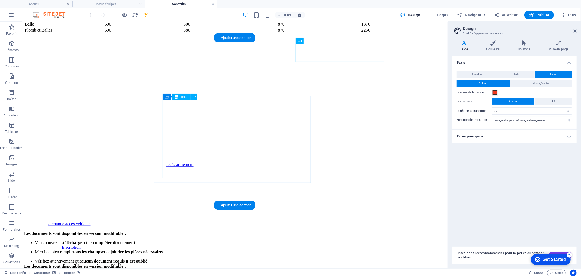
click at [252, 264] on div "Les documents sont disponibles en version modifiable : Vous pouvez les téléchar…" at bounding box center [234, 280] width 421 height 33
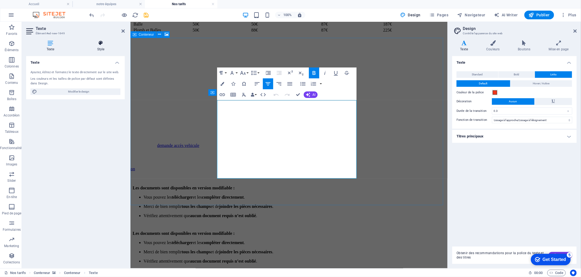
click at [99, 44] on icon at bounding box center [101, 42] width 48 height 5
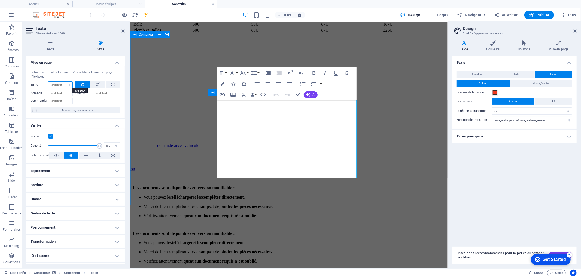
click at [57, 85] on select "Par défaut auto px % 1/1 1/2 1/3 1/4 1/5 1/6 1/7 1/8 1/9 1/10" at bounding box center [60, 85] width 24 height 7
click at [48, 82] on select "Par défaut auto px % 1/1 1/2 1/3 1/4 1/5 1/6 1/7 1/8 1/9 1/10" at bounding box center [60, 85] width 24 height 7
select select "DISABLED_OPTION_VALUE"
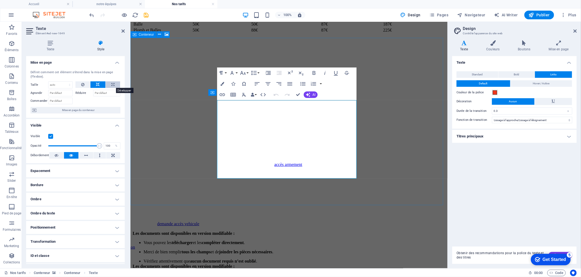
click at [109, 83] on button at bounding box center [113, 84] width 14 height 7
type input "100"
select select "%"
click at [98, 85] on icon at bounding box center [98, 84] width 4 height 7
select select "DISABLED_OPTION_VALUE"
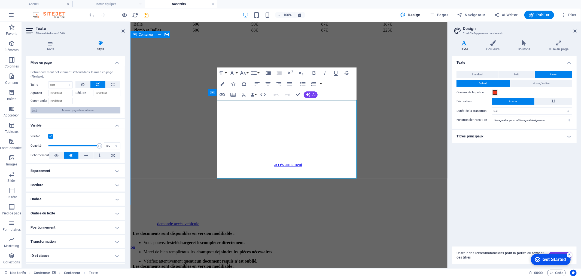
click at [87, 109] on span "Mise en page du conteneur" at bounding box center [78, 110] width 81 height 7
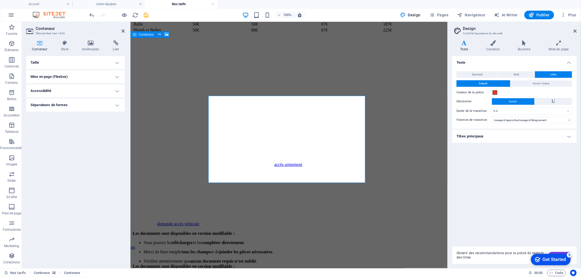
click at [71, 63] on h4 "Taille" at bounding box center [75, 62] width 99 height 13
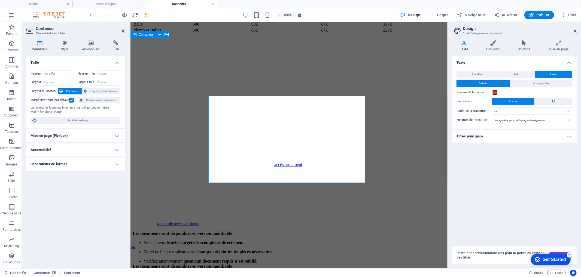
click at [69, 92] on span "Par défaut" at bounding box center [72, 91] width 16 height 7
click at [90, 91] on span "Largeur personnalisée" at bounding box center [104, 91] width 30 height 7
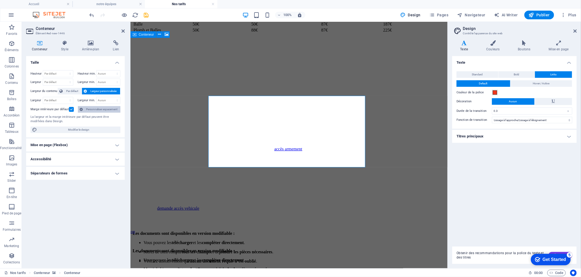
click at [94, 109] on span "Personnaliser espacement" at bounding box center [101, 109] width 34 height 7
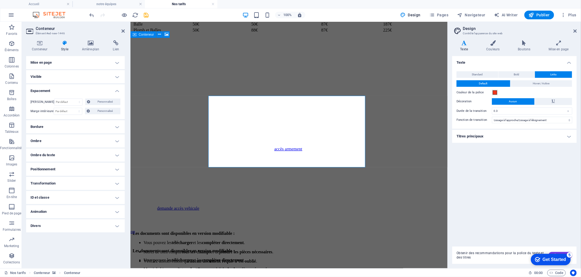
click at [62, 61] on h4 "Mise en page" at bounding box center [75, 62] width 99 height 13
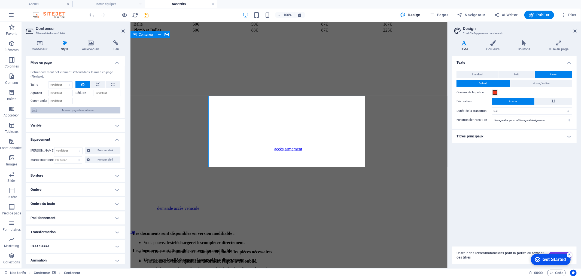
click at [40, 113] on span "Mise en page du conteneur" at bounding box center [78, 110] width 81 height 7
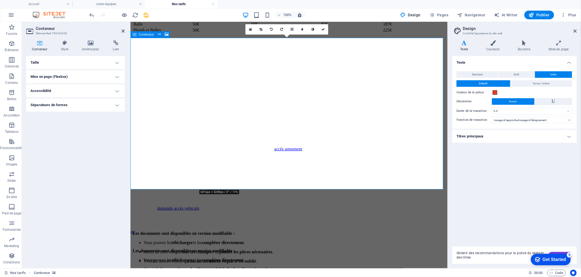
click at [75, 74] on h4 "Mise en page (Flexbox)" at bounding box center [75, 76] width 99 height 13
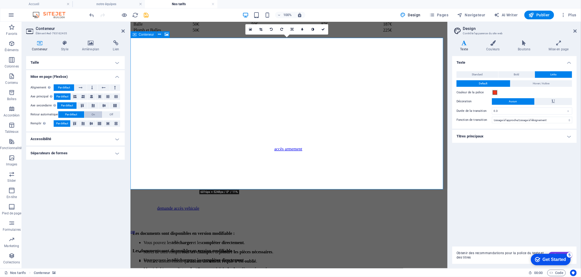
click at [91, 113] on button "On" at bounding box center [93, 114] width 18 height 7
click at [78, 113] on button "Par défaut" at bounding box center [71, 114] width 26 height 7
click at [74, 122] on icon at bounding box center [74, 123] width 7 height 3
click at [66, 122] on span "Par défaut" at bounding box center [62, 123] width 12 height 7
click at [78, 86] on button at bounding box center [80, 87] width 12 height 7
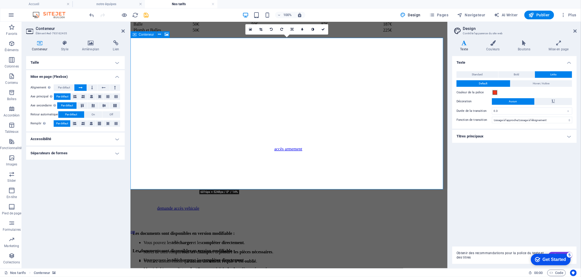
click at [78, 86] on button at bounding box center [80, 87] width 12 height 7
click at [71, 88] on button "Par défaut" at bounding box center [64, 87] width 20 height 7
click at [63, 62] on h4 "Taille" at bounding box center [75, 62] width 99 height 13
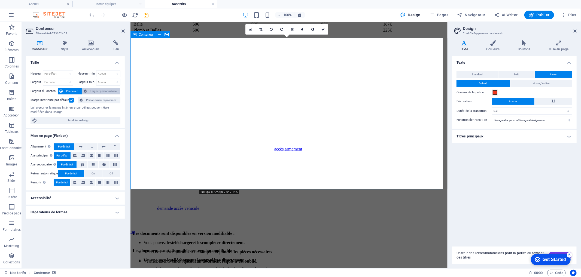
click at [94, 90] on span "Largeur personnalisée" at bounding box center [104, 91] width 30 height 7
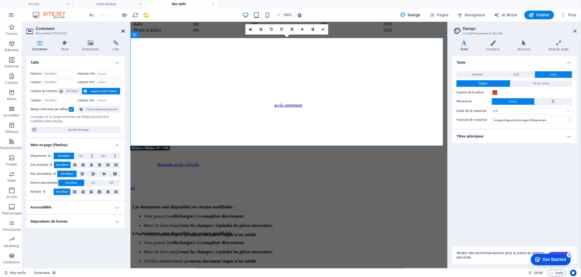
click at [123, 31] on icon at bounding box center [122, 31] width 3 height 4
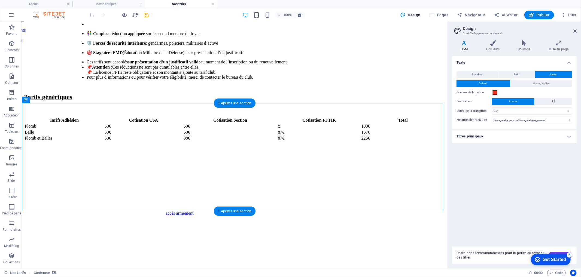
scroll to position [340, 0]
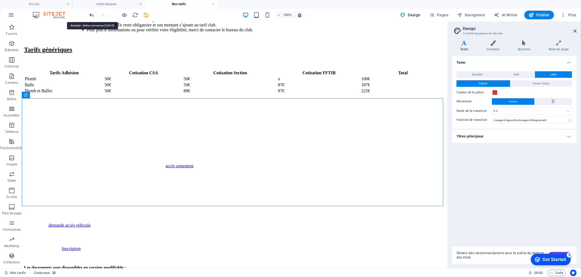
click at [90, 14] on icon "undo" at bounding box center [92, 15] width 6 height 6
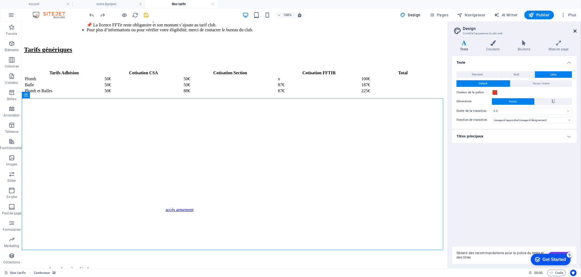
click at [574, 32] on icon at bounding box center [574, 31] width 3 height 4
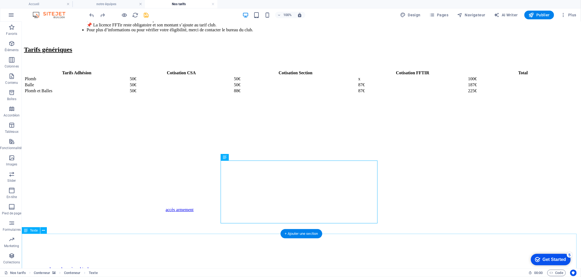
select select "px"
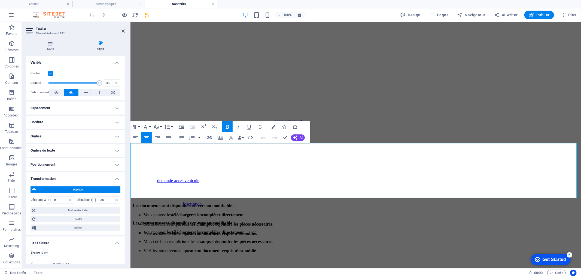
scroll to position [431, 0]
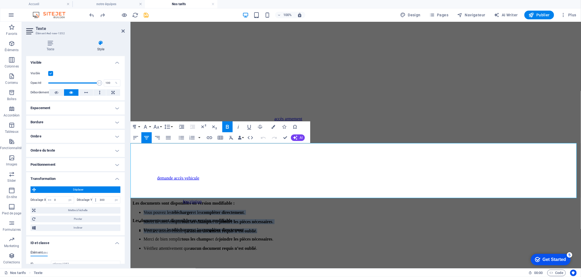
drag, startPoint x: 292, startPoint y: 163, endPoint x: 454, endPoint y: 207, distance: 167.7
drag, startPoint x: 410, startPoint y: 194, endPoint x: 431, endPoint y: 248, distance: 58.4
click at [252, 229] on li "Vérifiez attentivement que aucun document requis n’est oublié ." at bounding box center [360, 231] width 435 height 5
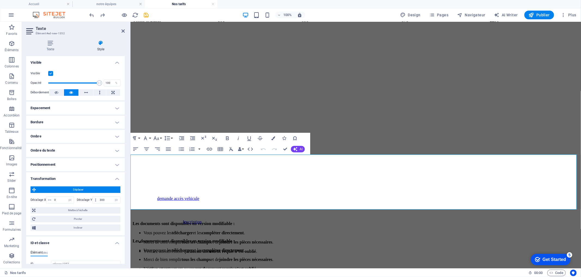
scroll to position [401, 0]
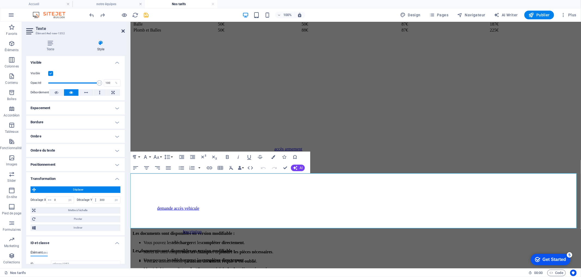
drag, startPoint x: 122, startPoint y: 31, endPoint x: 100, endPoint y: 10, distance: 30.8
click at [122, 31] on icon at bounding box center [122, 31] width 3 height 4
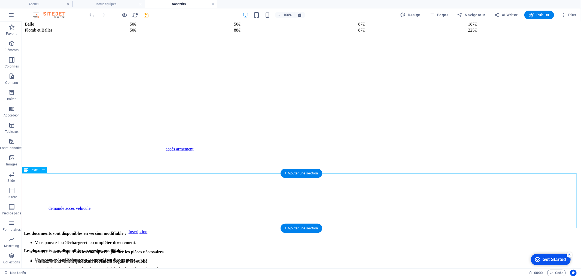
click at [37, 231] on div "Les documents sont disponibles en version modifiable : Vous pouvez les téléchar…" at bounding box center [301, 247] width 555 height 33
click at [43, 170] on icon at bounding box center [43, 171] width 3 height 6
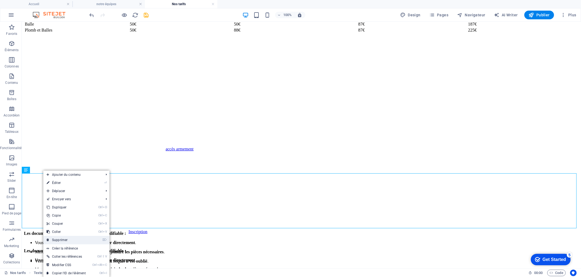
click at [67, 241] on link "⌦ Supprimer" at bounding box center [66, 240] width 46 height 8
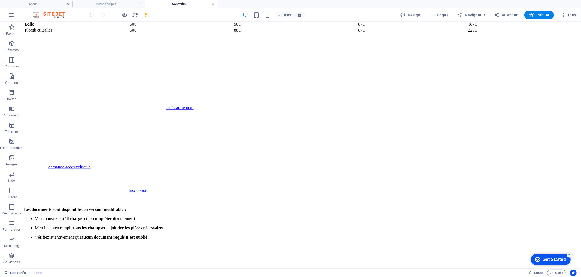
scroll to position [345, 0]
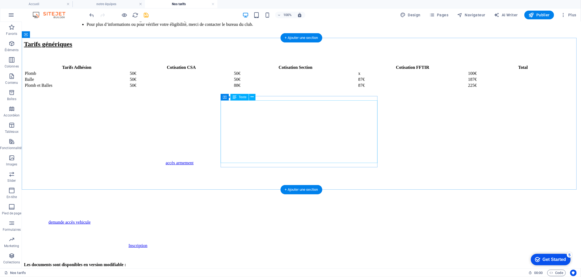
click at [333, 262] on div "Les documents sont disponibles en version modifiable : Vous pouvez les téléchar…" at bounding box center [301, 278] width 555 height 33
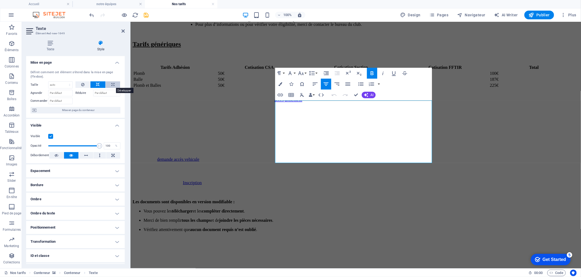
click at [109, 83] on button at bounding box center [113, 84] width 14 height 7
type input "100"
select select "%"
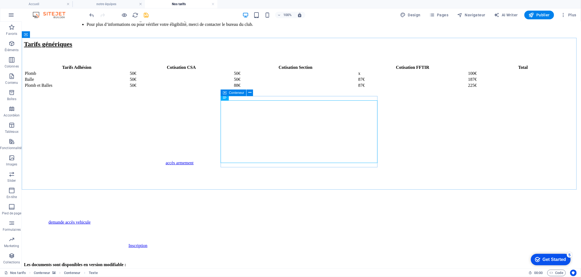
click at [225, 93] on icon at bounding box center [225, 93] width 4 height 7
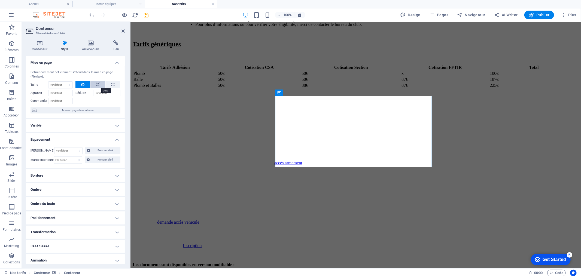
click at [96, 83] on icon at bounding box center [98, 84] width 4 height 7
click at [116, 85] on button at bounding box center [113, 84] width 14 height 7
type input "100"
select select "%"
click at [63, 109] on span "Mise en page du conteneur" at bounding box center [78, 110] width 81 height 7
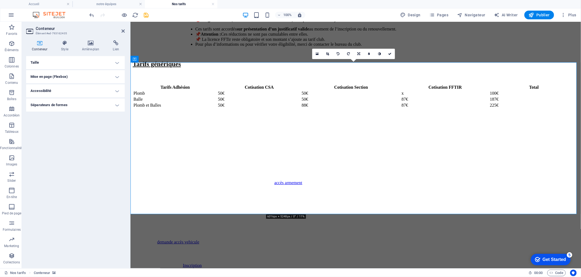
scroll to position [285, 0]
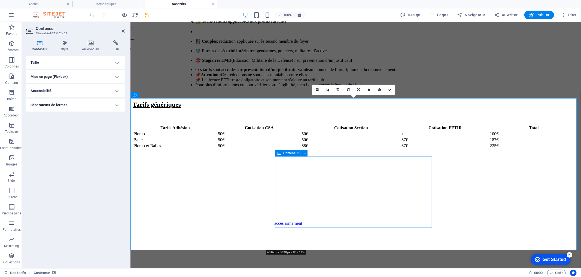
click at [279, 153] on icon at bounding box center [279, 153] width 4 height 7
select select "%"
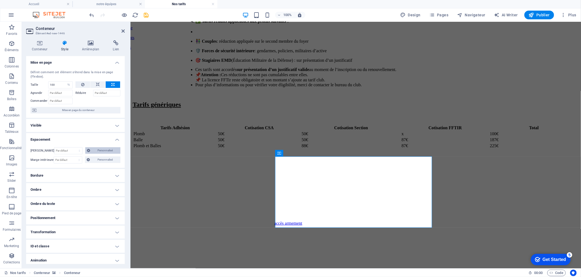
click at [98, 147] on span "Personnalisé" at bounding box center [105, 150] width 27 height 7
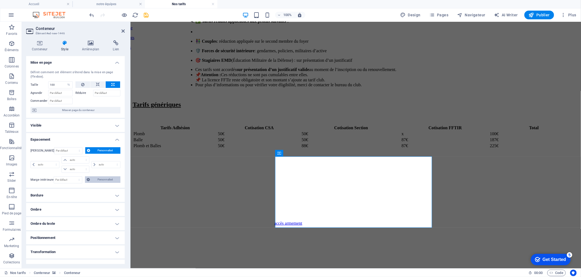
click at [99, 181] on span "Personnalisé" at bounding box center [105, 179] width 27 height 7
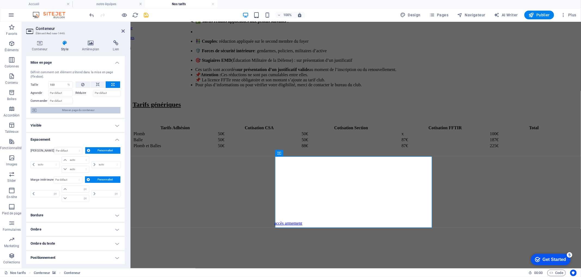
click at [93, 110] on span "Mise en page du conteneur" at bounding box center [78, 110] width 81 height 7
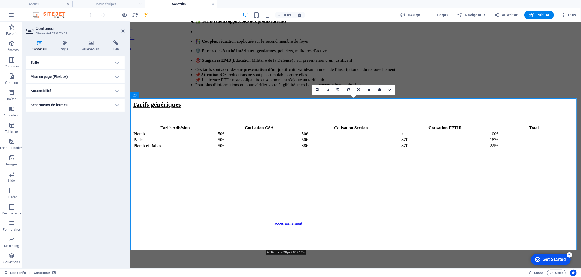
click at [84, 74] on h4 "Mise en page (Flexbox)" at bounding box center [75, 76] width 99 height 13
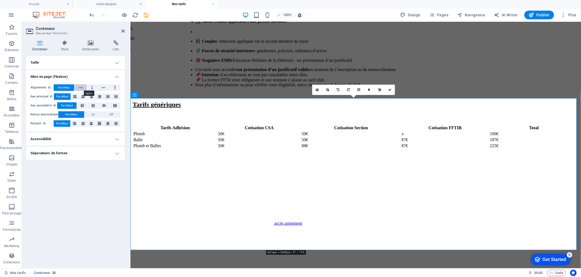
click at [83, 87] on button at bounding box center [80, 87] width 12 height 7
click at [70, 88] on button "Par défaut" at bounding box center [64, 87] width 20 height 7
click at [63, 48] on h4 "Style" at bounding box center [65, 45] width 21 height 11
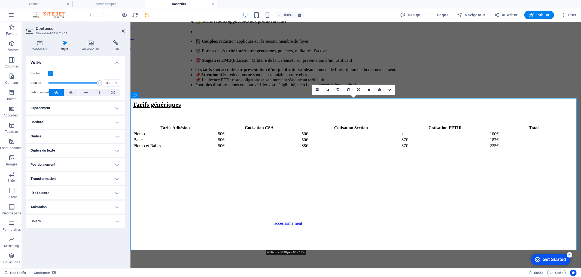
click at [80, 164] on h4 "Positionnement" at bounding box center [75, 164] width 99 height 13
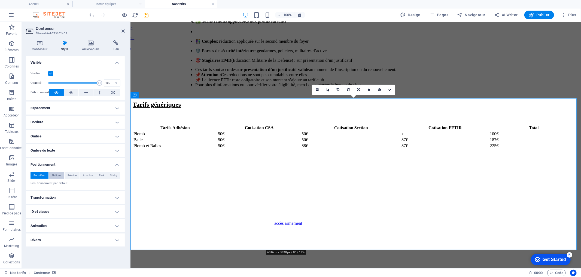
click at [60, 177] on span "Statique" at bounding box center [56, 175] width 10 height 7
click at [69, 176] on span "Relative" at bounding box center [72, 175] width 9 height 7
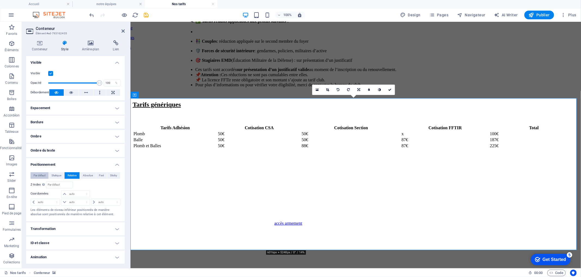
click at [35, 175] on span "Par défaut" at bounding box center [40, 175] width 12 height 7
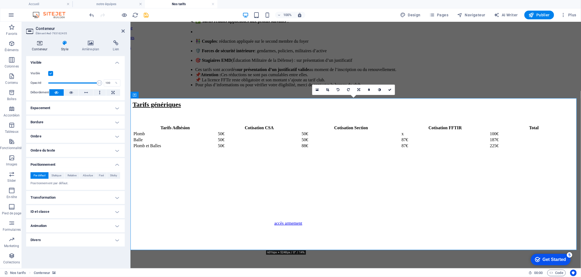
click at [41, 48] on h4 "Conteneur" at bounding box center [40, 45] width 29 height 11
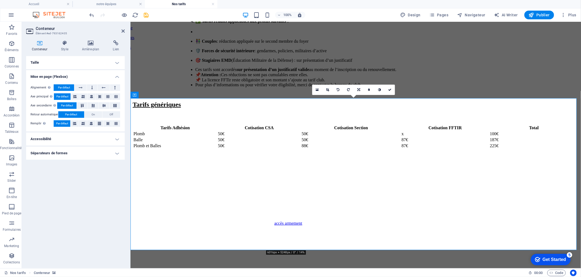
click at [71, 59] on h4 "Taille" at bounding box center [75, 62] width 99 height 13
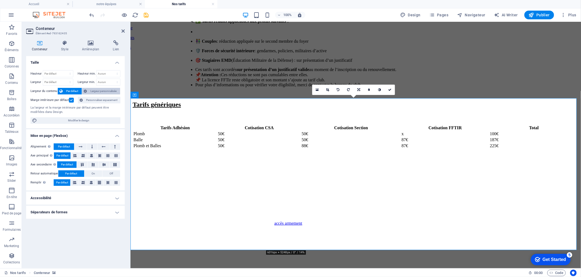
click at [102, 91] on span "Largeur personnalisée" at bounding box center [104, 91] width 30 height 7
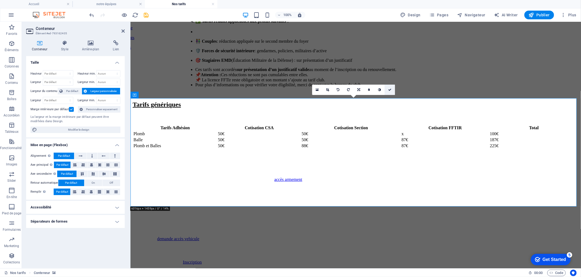
click at [388, 89] on link at bounding box center [390, 90] width 10 height 10
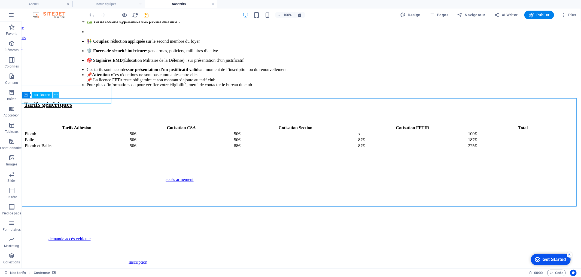
click at [56, 95] on icon at bounding box center [55, 95] width 3 height 6
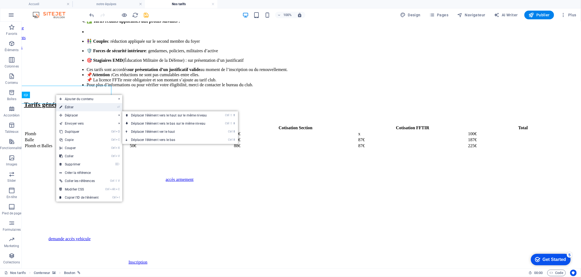
click at [73, 107] on link "⏎ Éditer" at bounding box center [79, 107] width 46 height 8
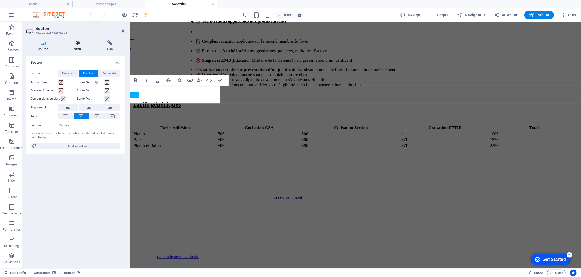
click at [74, 48] on h4 "Style" at bounding box center [78, 45] width 33 height 11
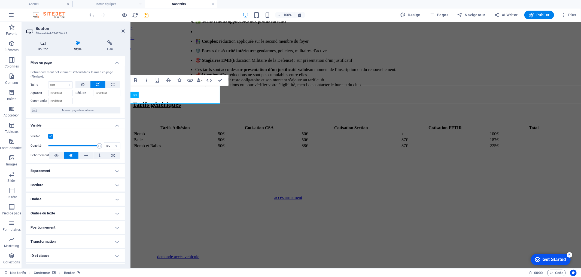
click at [39, 40] on icon at bounding box center [43, 42] width 34 height 5
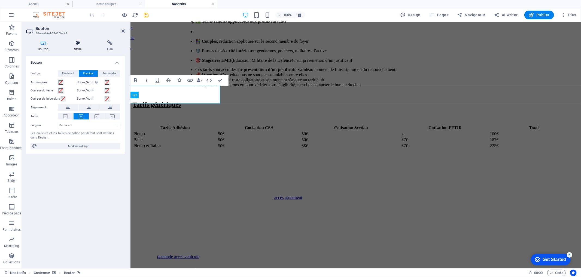
click at [78, 45] on icon at bounding box center [77, 42] width 31 height 5
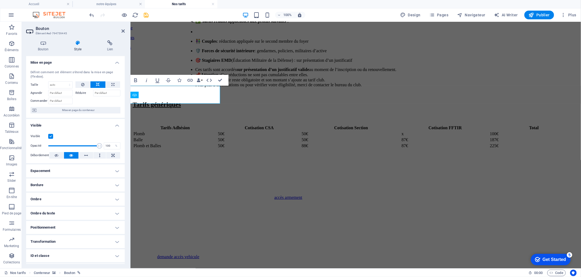
click at [75, 228] on h4 "Positionnement" at bounding box center [75, 227] width 99 height 13
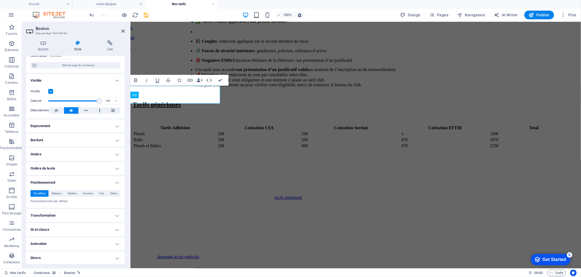
click at [78, 216] on h4 "Transformation" at bounding box center [75, 215] width 99 height 13
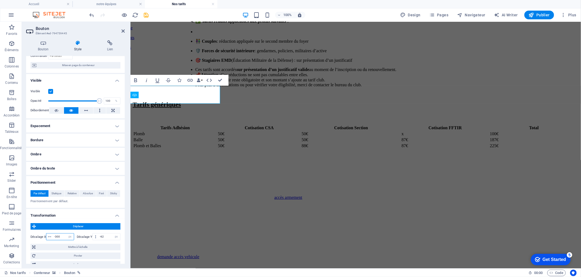
click at [56, 236] on input "-300" at bounding box center [63, 237] width 21 height 7
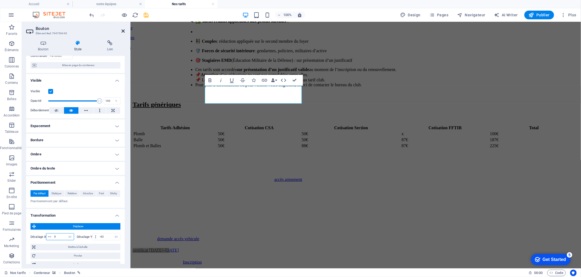
type input "0"
click at [122, 32] on icon at bounding box center [122, 31] width 3 height 4
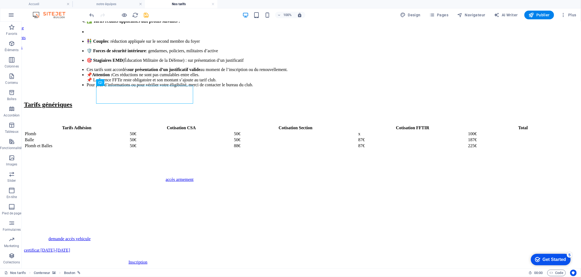
click at [557, 260] on div "Get Started" at bounding box center [553, 259] width 23 height 5
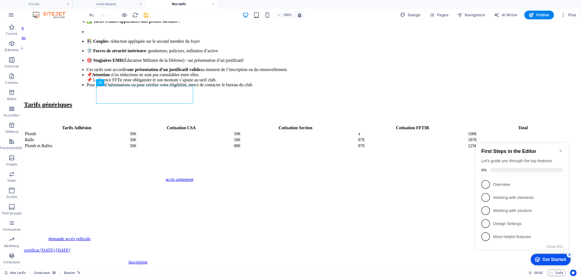
click at [559, 148] on icon "Minimize checklist" at bounding box center [560, 150] width 4 height 4
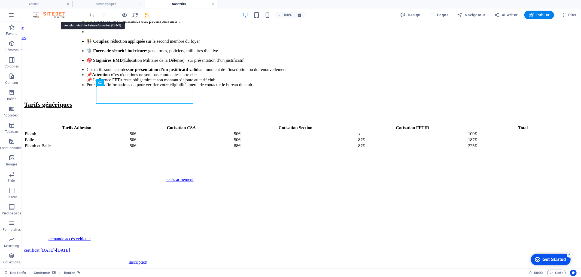
click at [92, 14] on icon "undo" at bounding box center [92, 15] width 6 height 6
